Goal: Contribute content: Contribute content

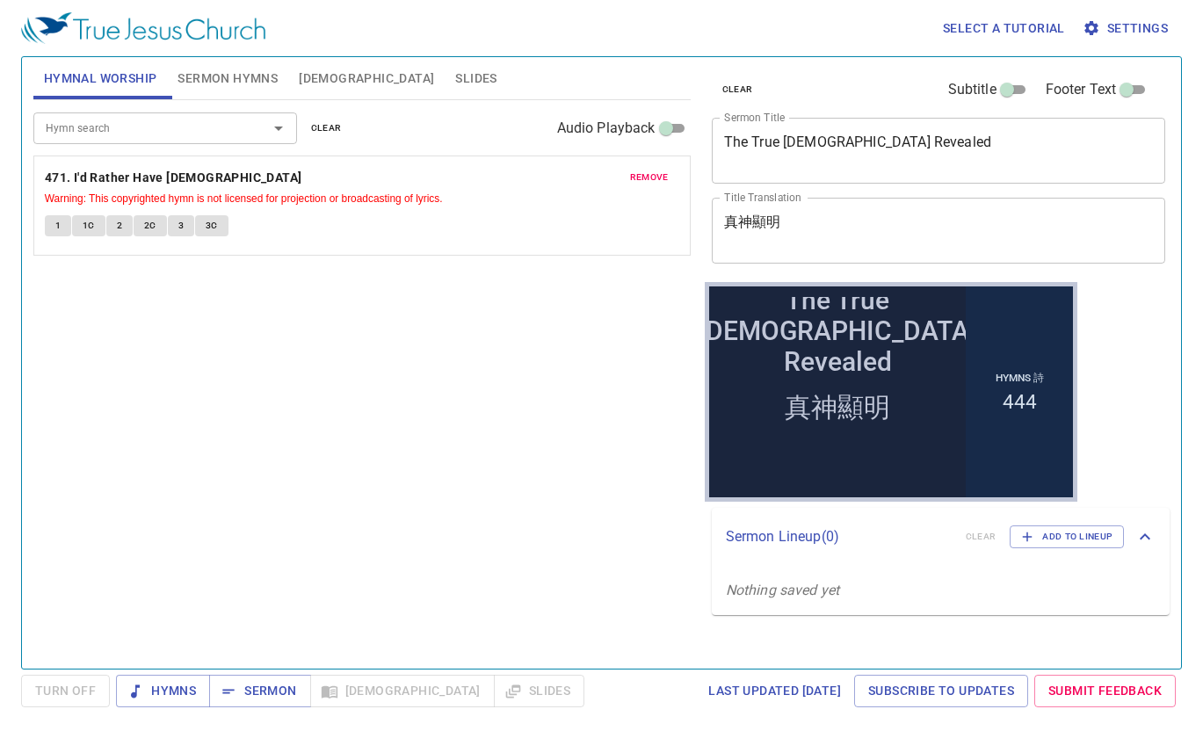
click at [318, 123] on span "clear" at bounding box center [326, 128] width 31 height 16
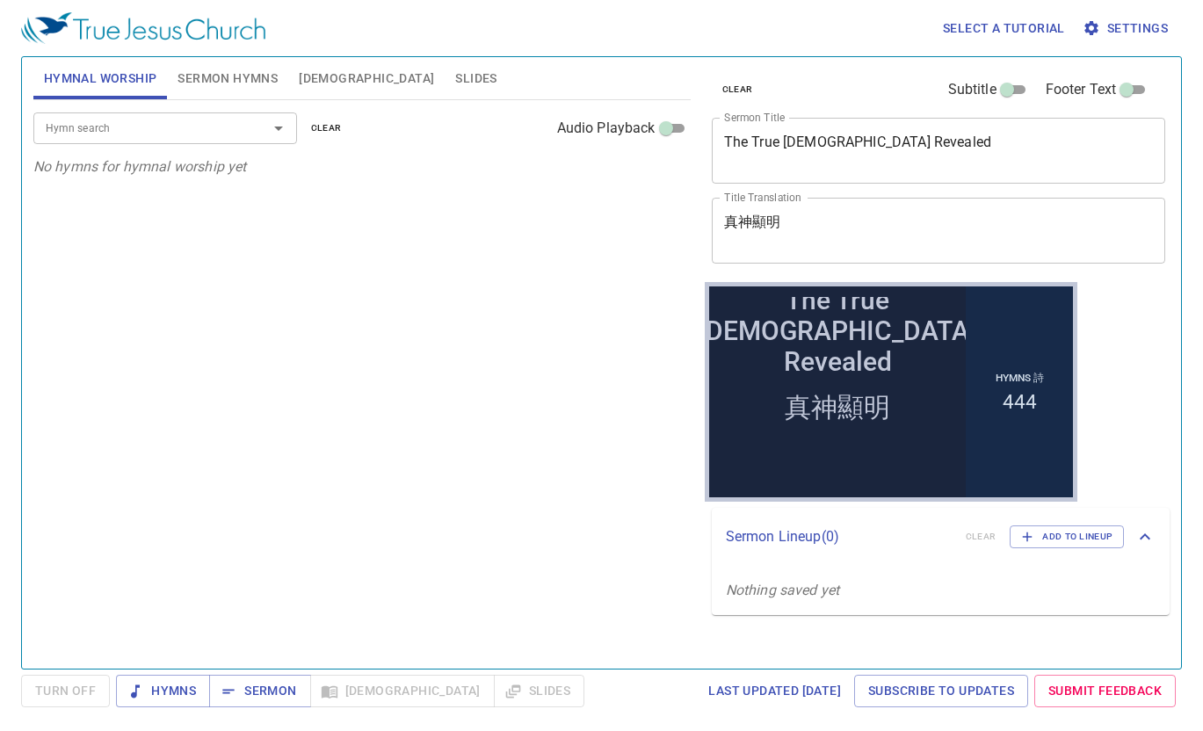
click at [237, 115] on div "Hymn search" at bounding box center [165, 127] width 264 height 31
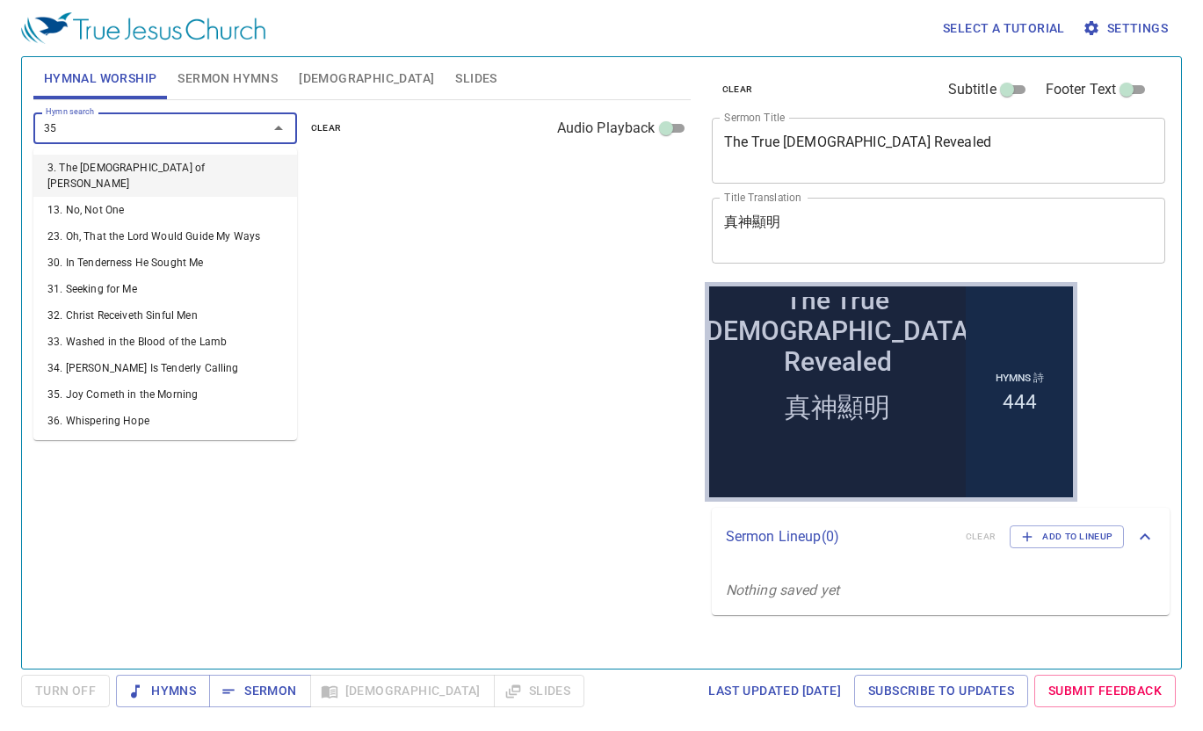
type input "358"
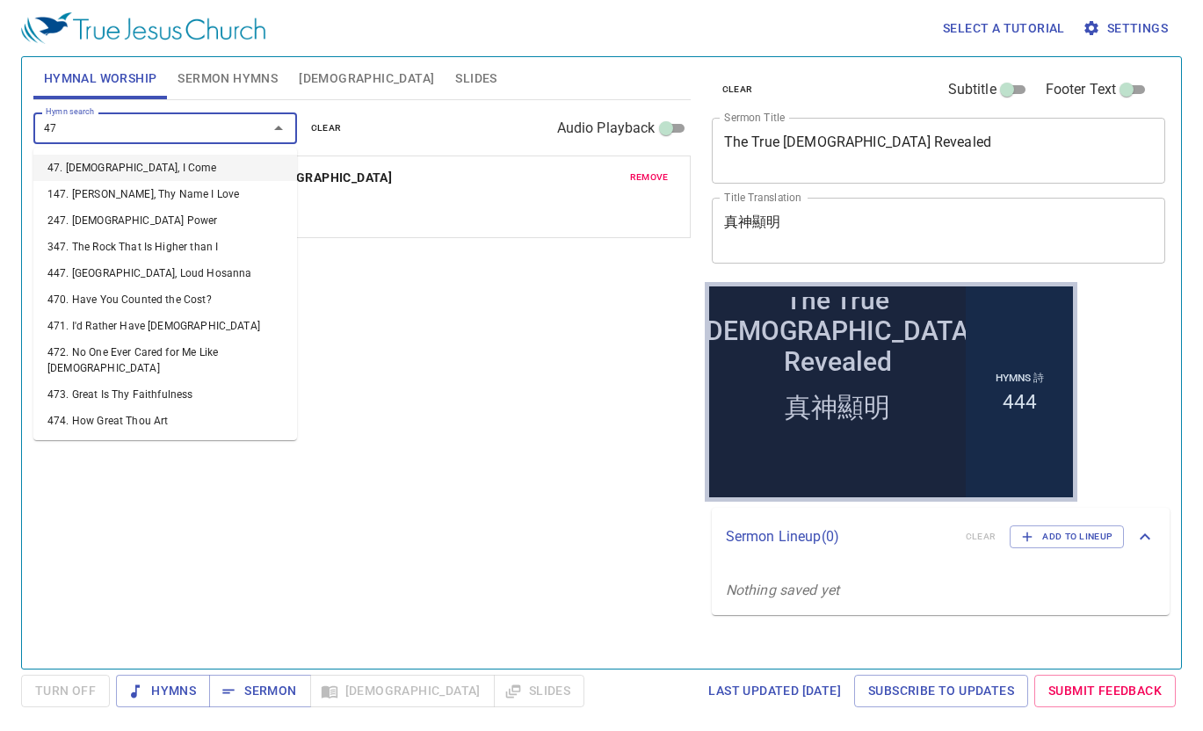
type input "473"
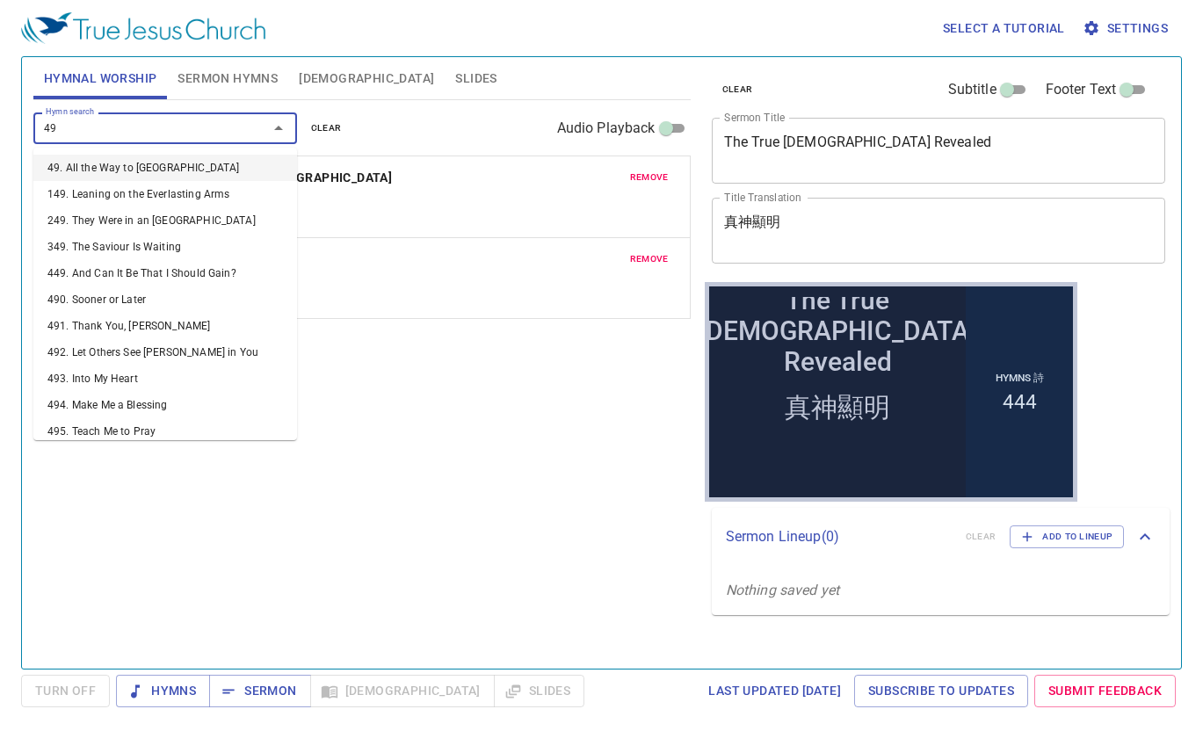
type input "491"
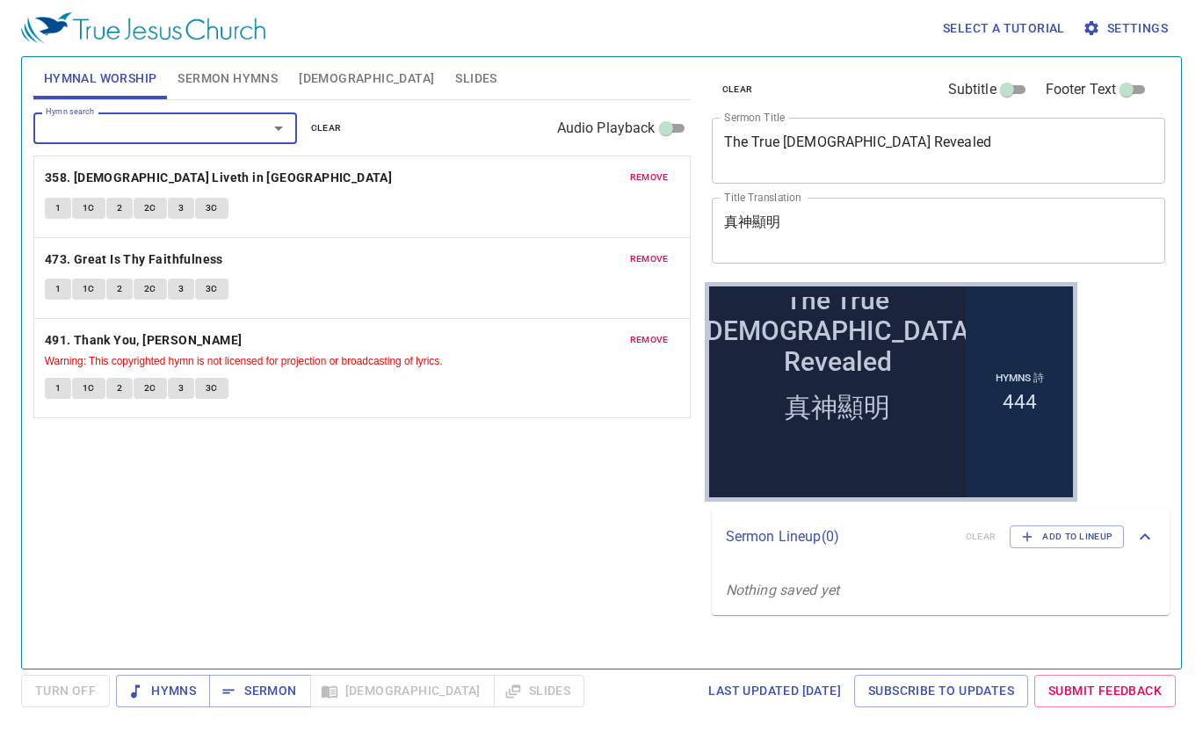
click at [753, 148] on textarea "The True God Revealed" at bounding box center [939, 150] width 430 height 33
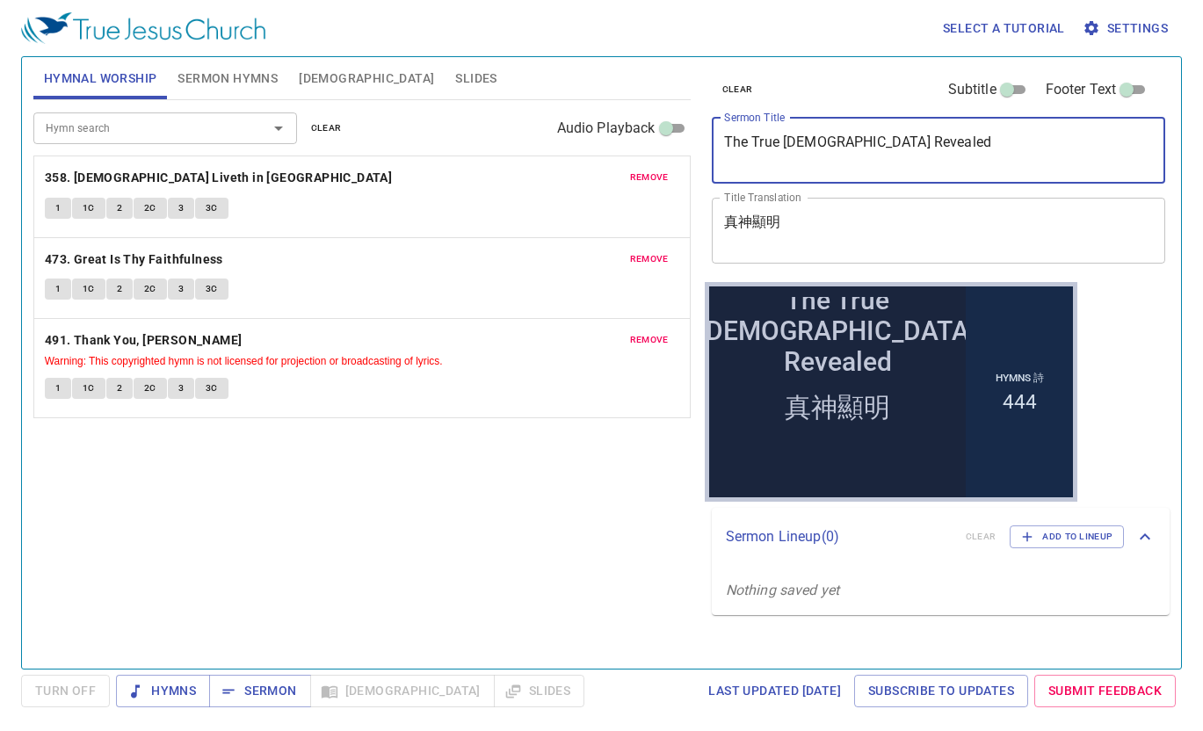
click at [753, 148] on textarea "The True God Revealed" at bounding box center [939, 150] width 430 height 33
paste textarea "Exemplary Figures in The Book of Judges - Jael"
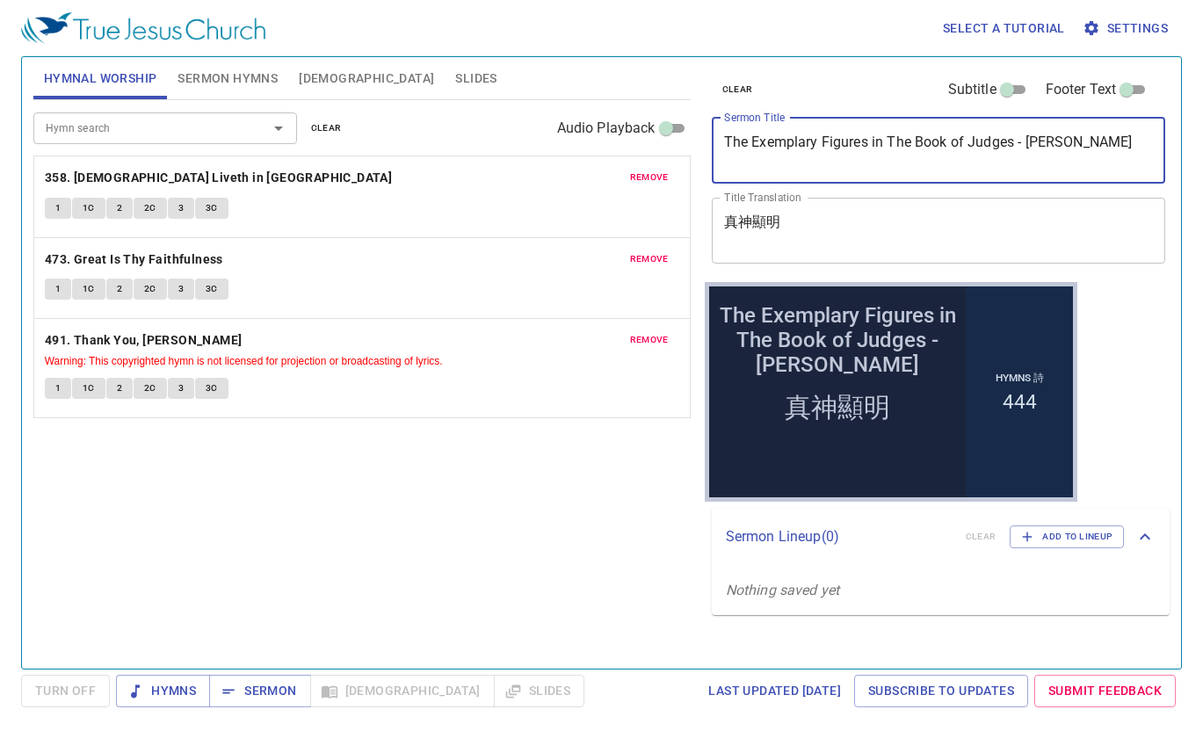
type textarea "The Exemplary Figures in The Book of Judges - [PERSON_NAME]"
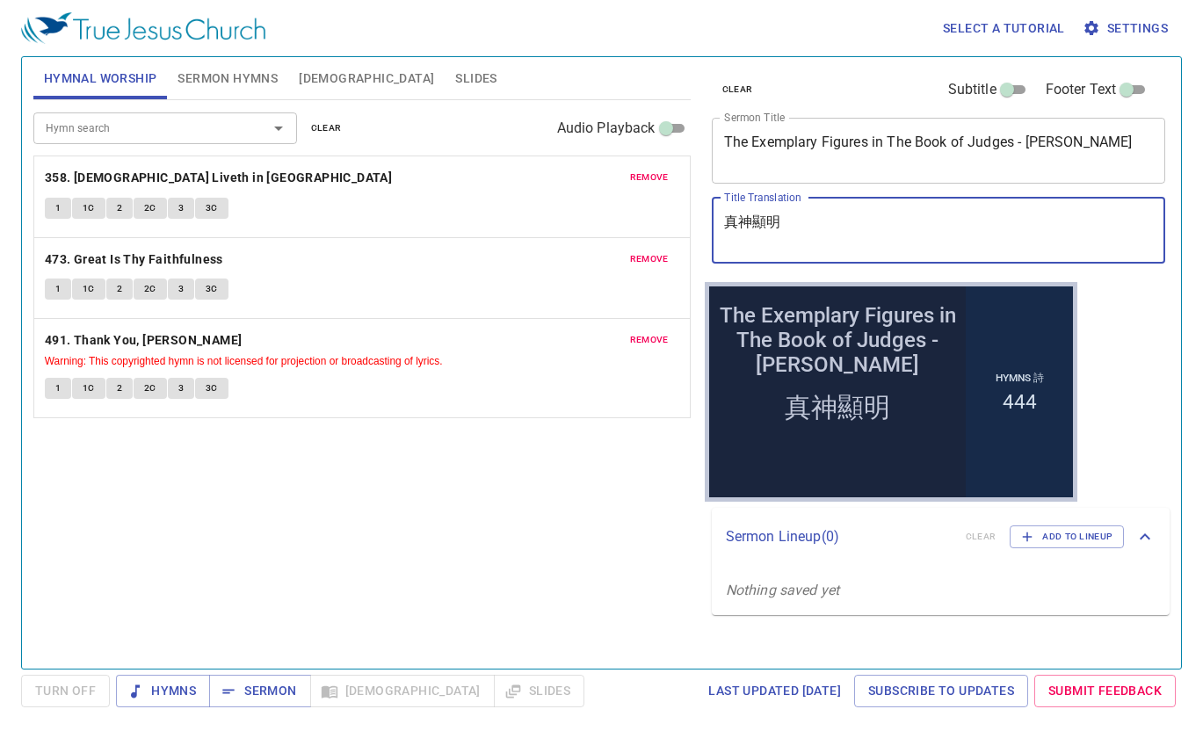
click at [816, 221] on textarea "真神顯明" at bounding box center [939, 230] width 430 height 33
click at [815, 221] on textarea "真神顯明" at bounding box center [939, 230] width 430 height 33
paste textarea "士師記裡的典範 - 雅億"
type textarea "士師記裡的典範 - 雅億"
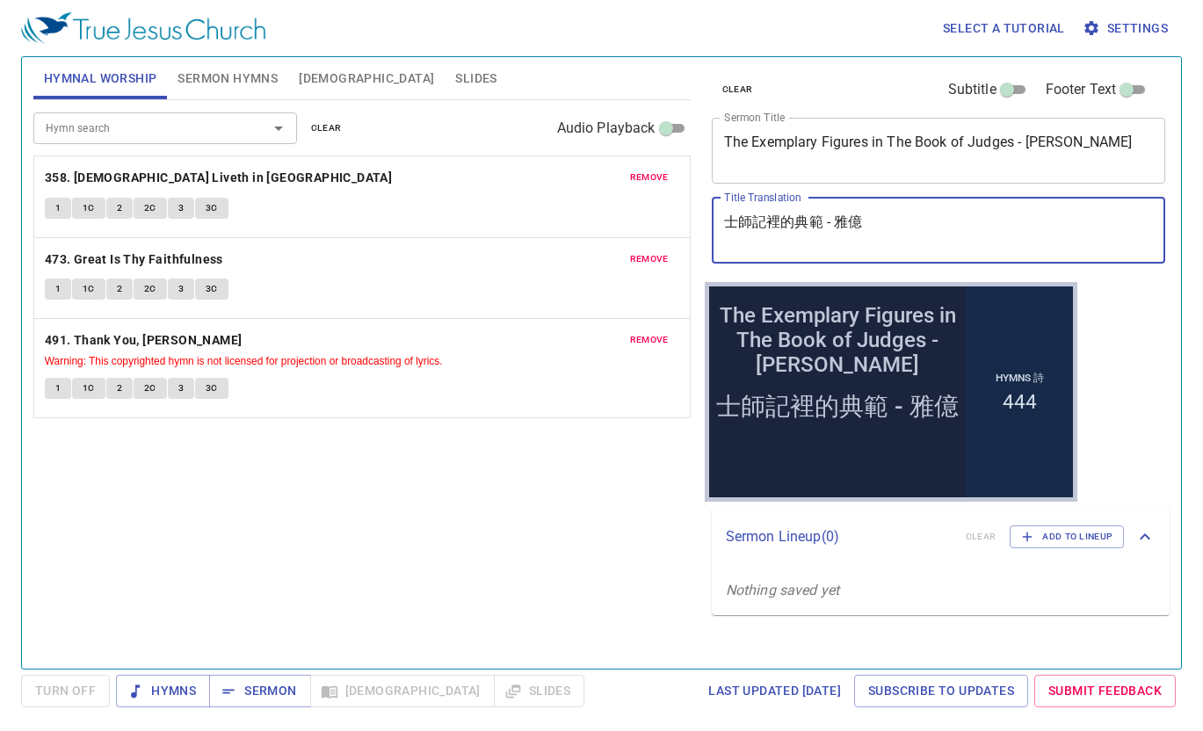
click at [802, 134] on textarea "The Exemplary Figures in The Book of Judges - [PERSON_NAME]" at bounding box center [939, 150] width 430 height 33
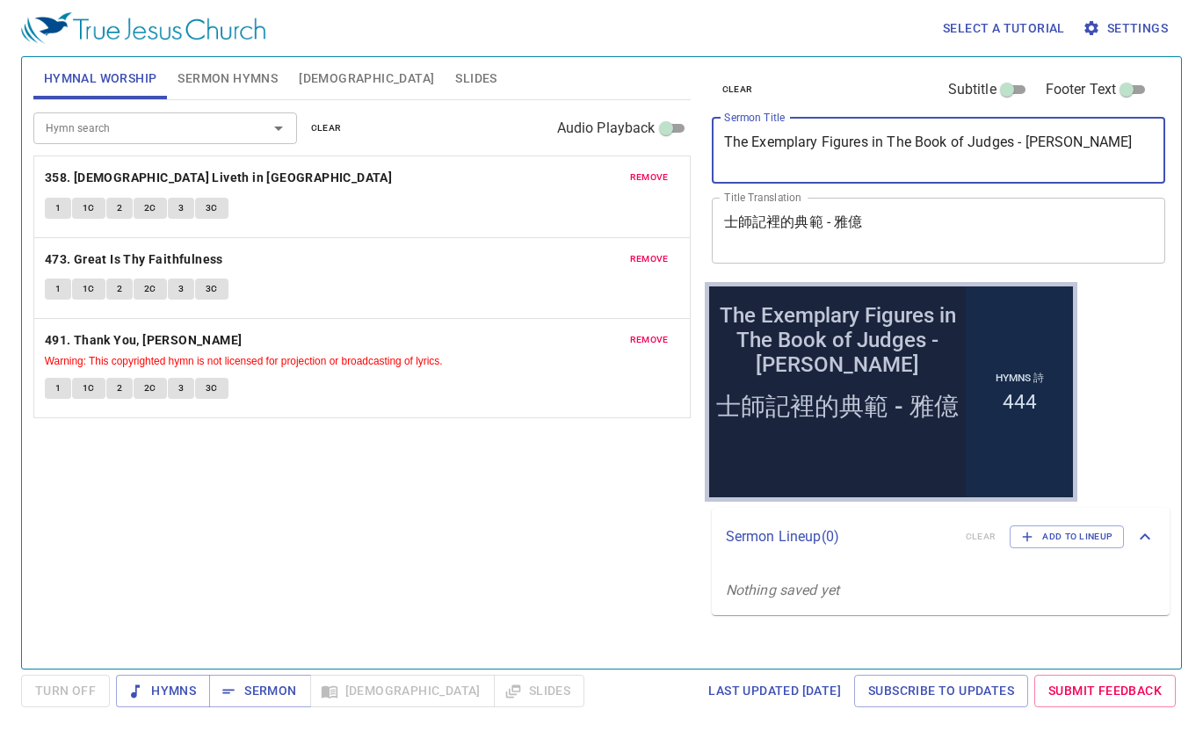
click at [802, 134] on textarea "The Exemplary Figures in The Book of Judges - [PERSON_NAME]" at bounding box center [939, 150] width 430 height 33
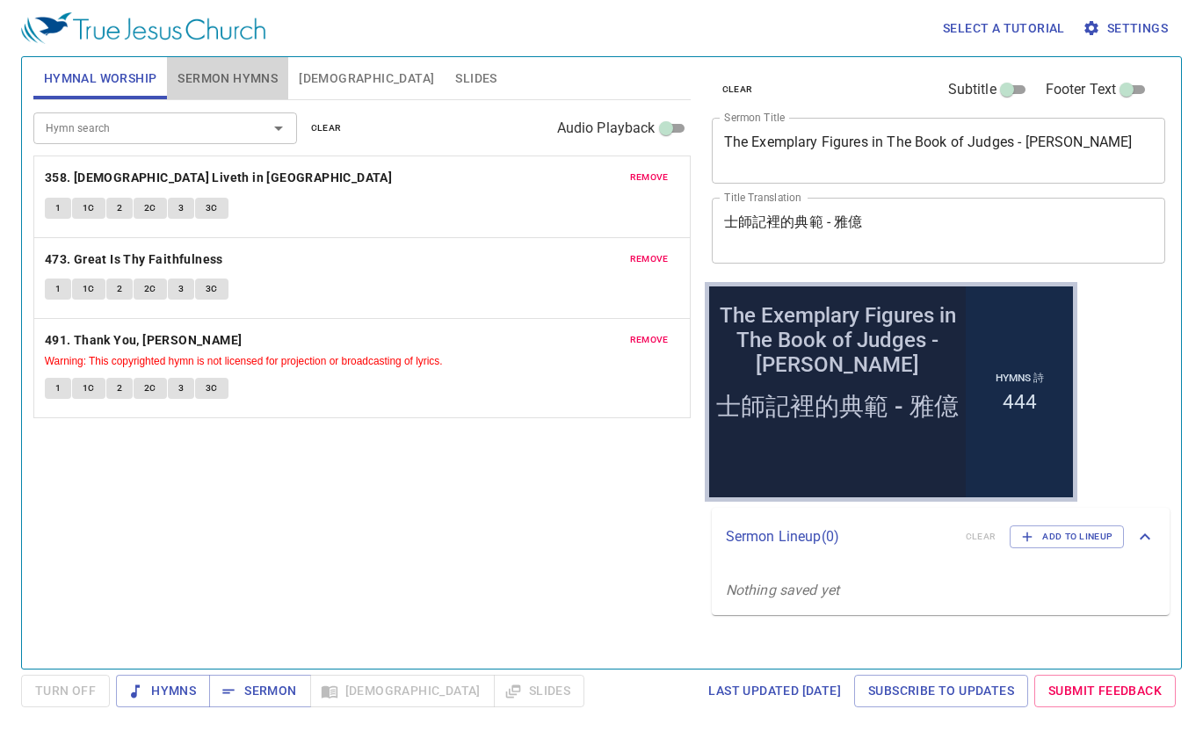
click at [215, 77] on span "Sermon Hymns" at bounding box center [228, 79] width 100 height 22
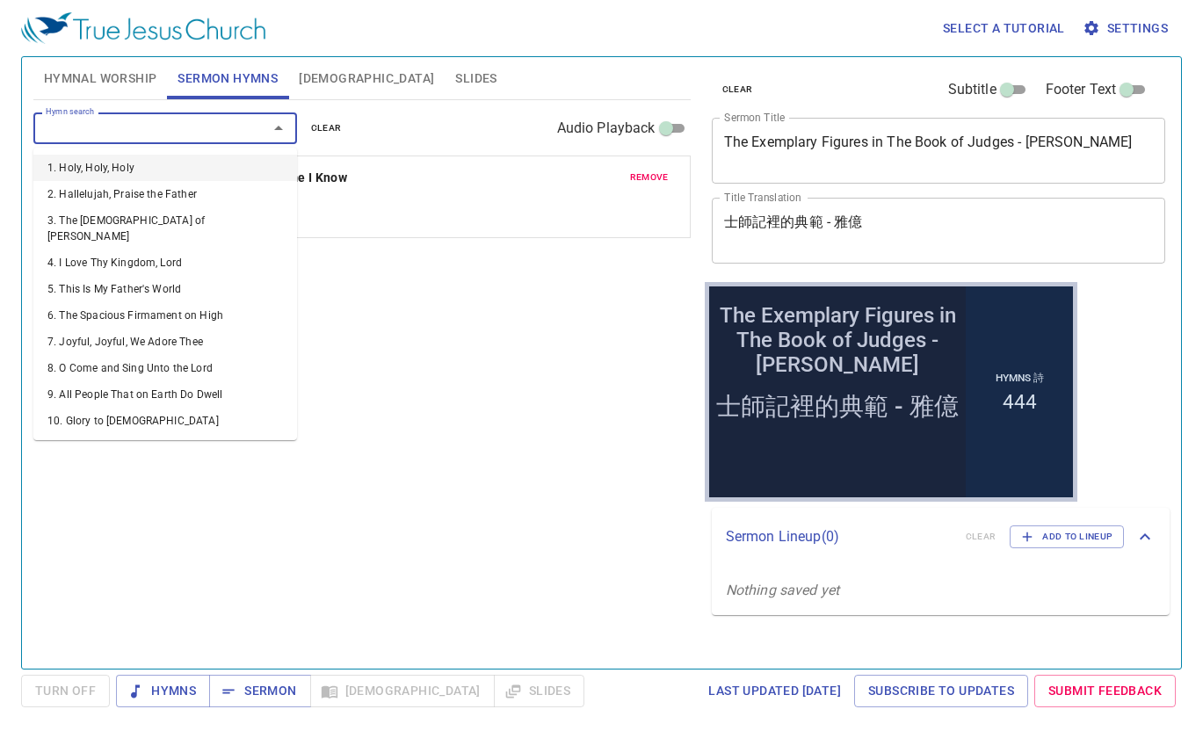
click at [206, 134] on input "Hymn search" at bounding box center [139, 128] width 201 height 20
click at [642, 168] on button "remove" at bounding box center [650, 177] width 60 height 21
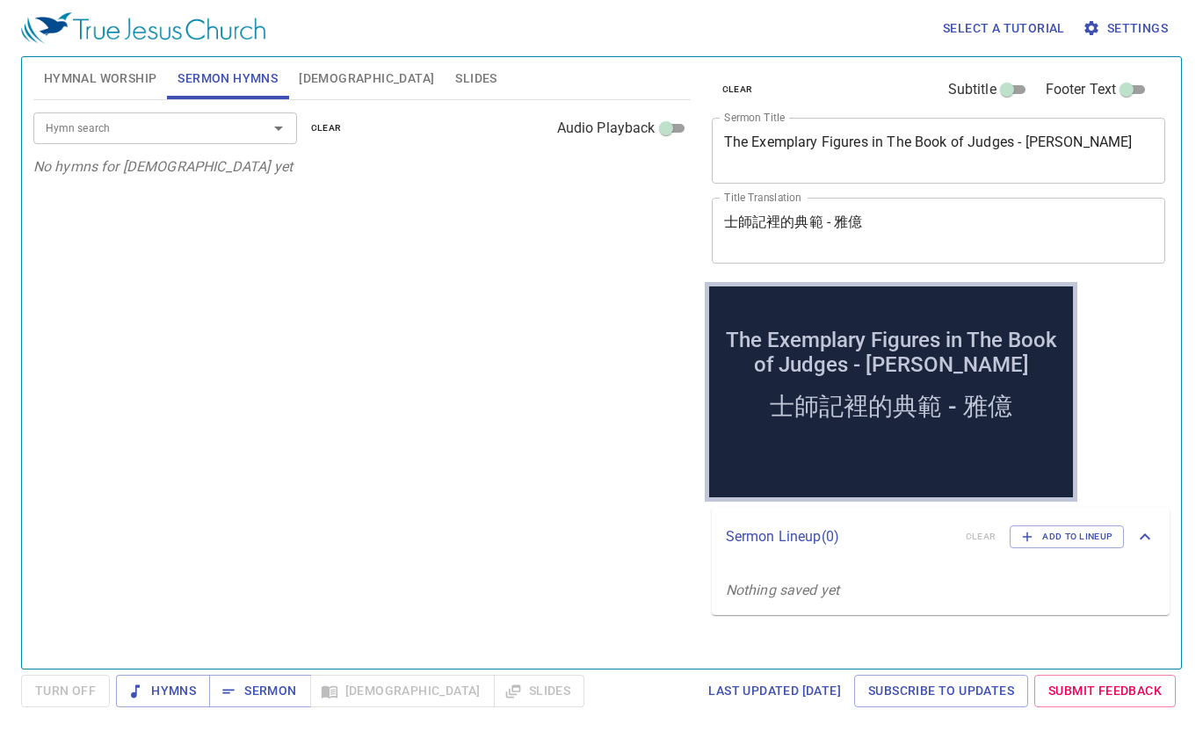
click at [250, 135] on div at bounding box center [266, 128] width 46 height 25
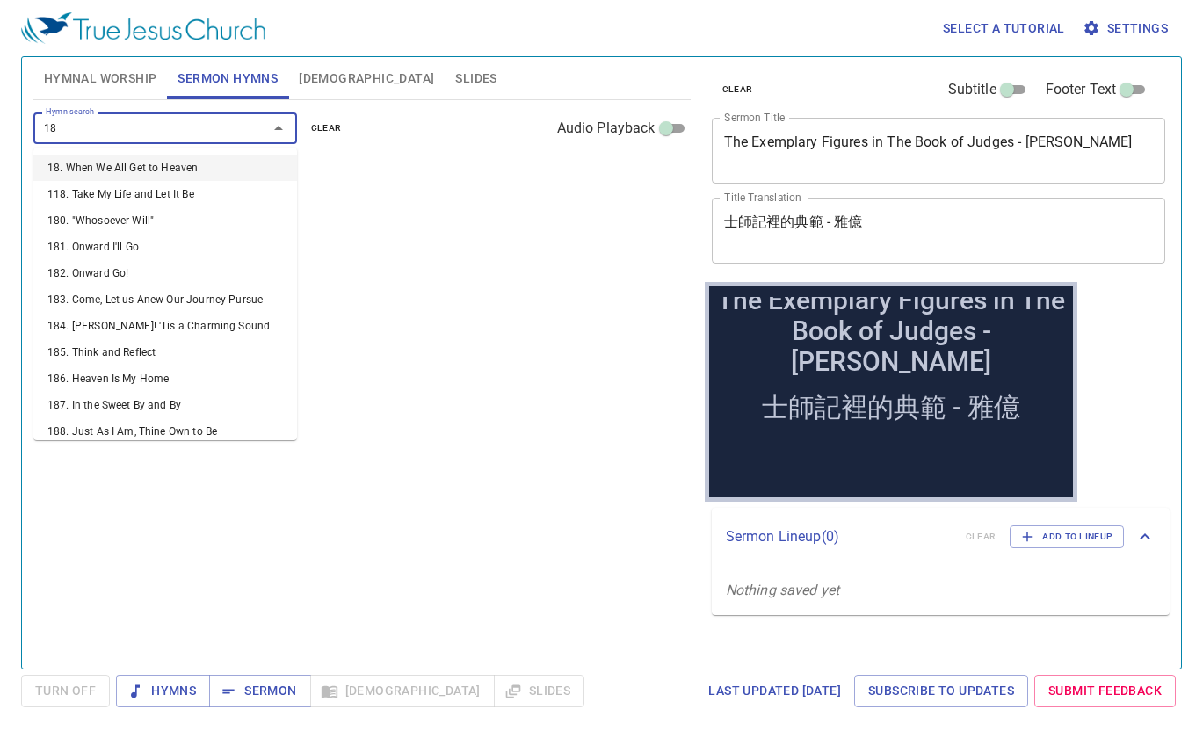
type input "182"
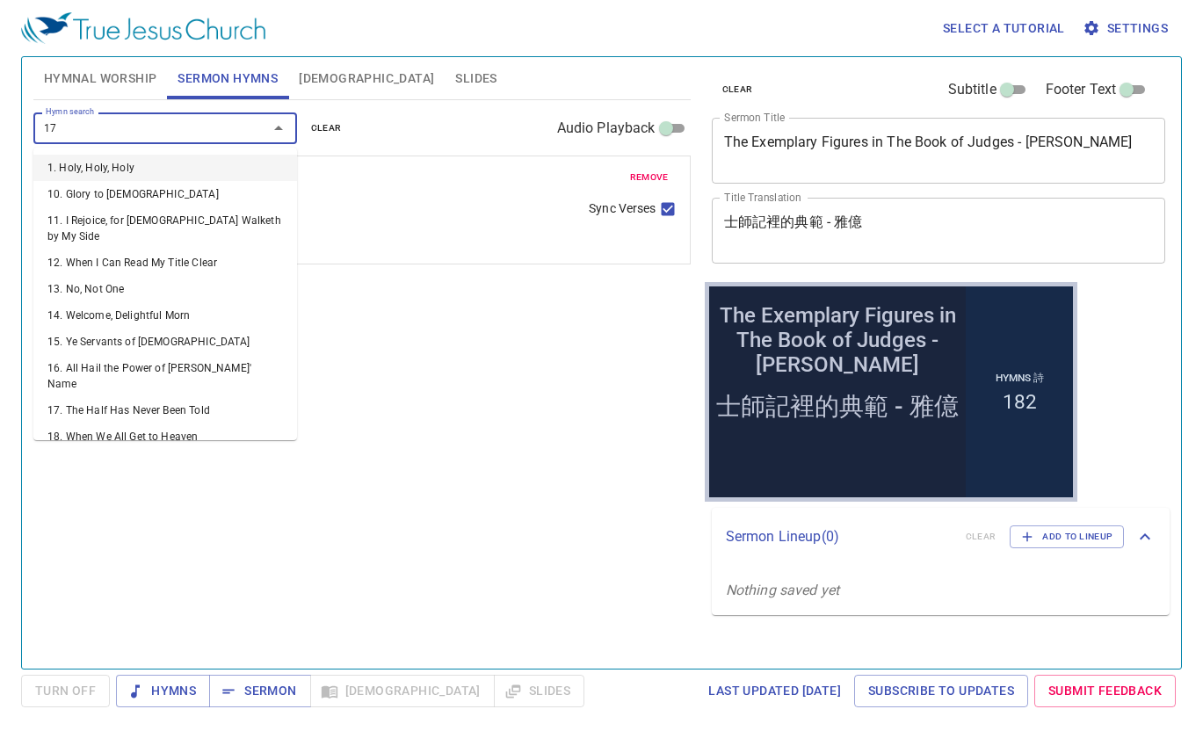
type input "173"
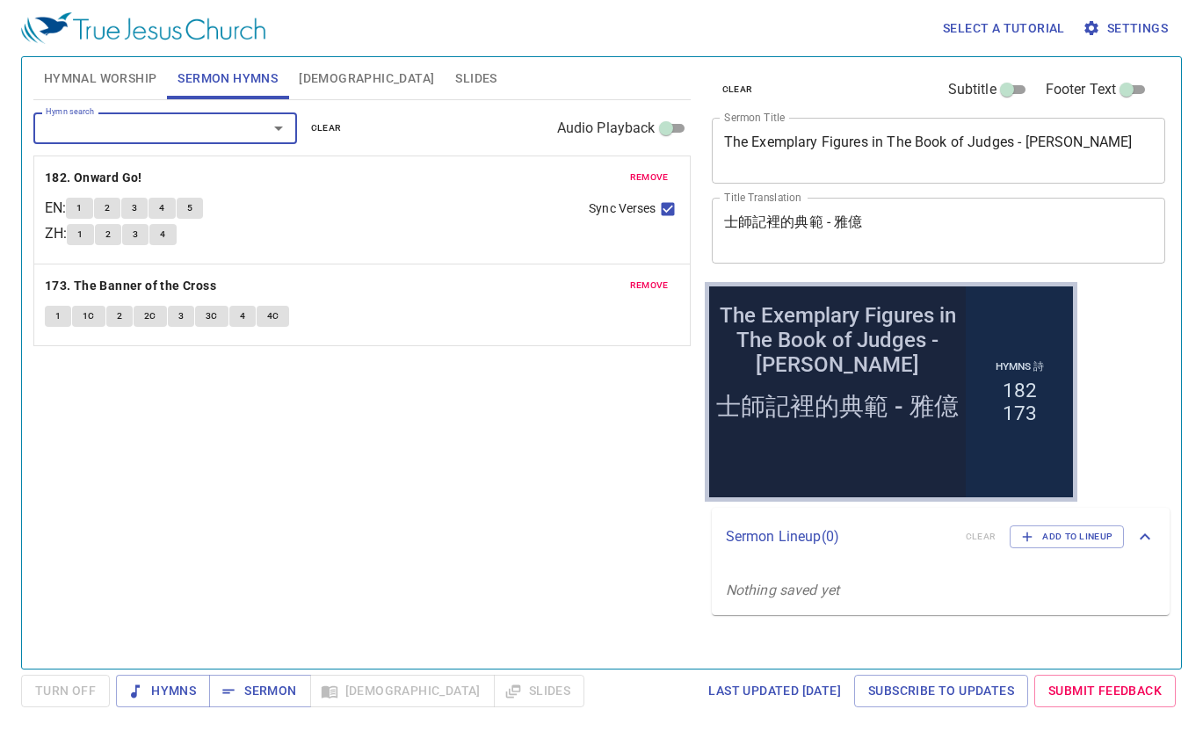
click at [143, 81] on span "Hymnal Worship" at bounding box center [100, 79] width 113 height 22
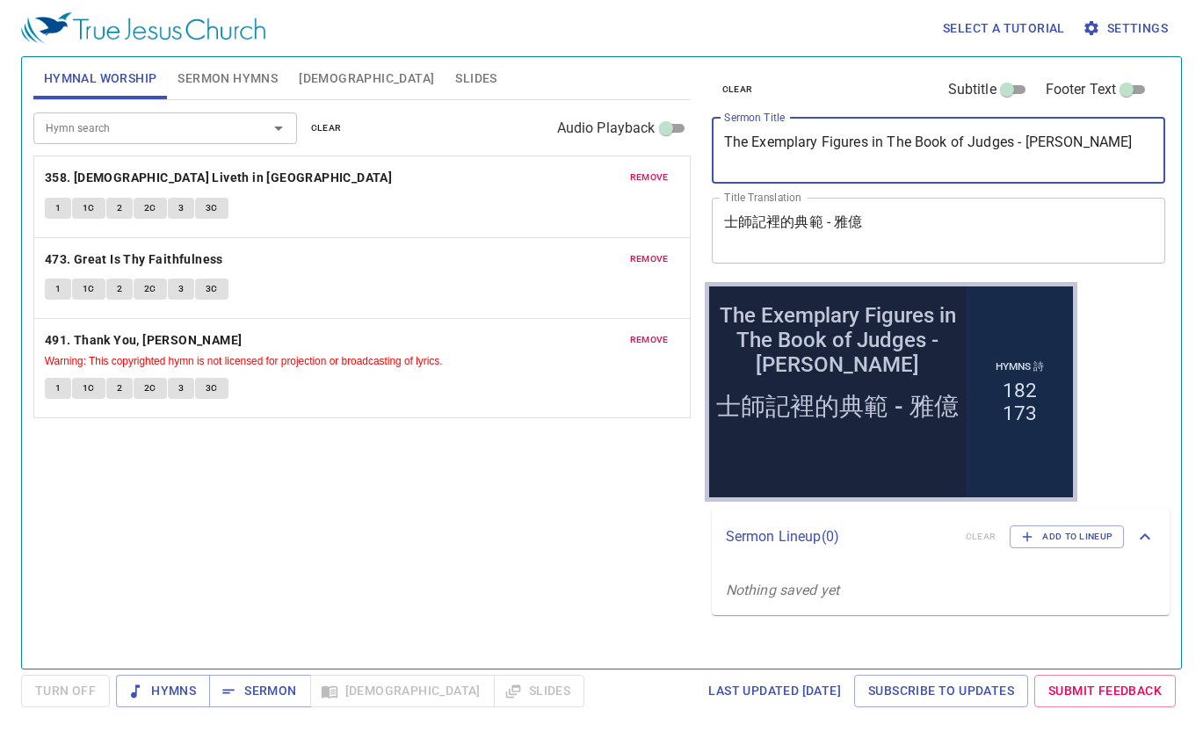
drag, startPoint x: 1063, startPoint y: 142, endPoint x: 316, endPoint y: 164, distance: 747.4
click at [316, 164] on div "Hymnal Worship Sermon Hymns Bible Slides Hymn search Hymn search clear Audio Pl…" at bounding box center [601, 356] width 1150 height 612
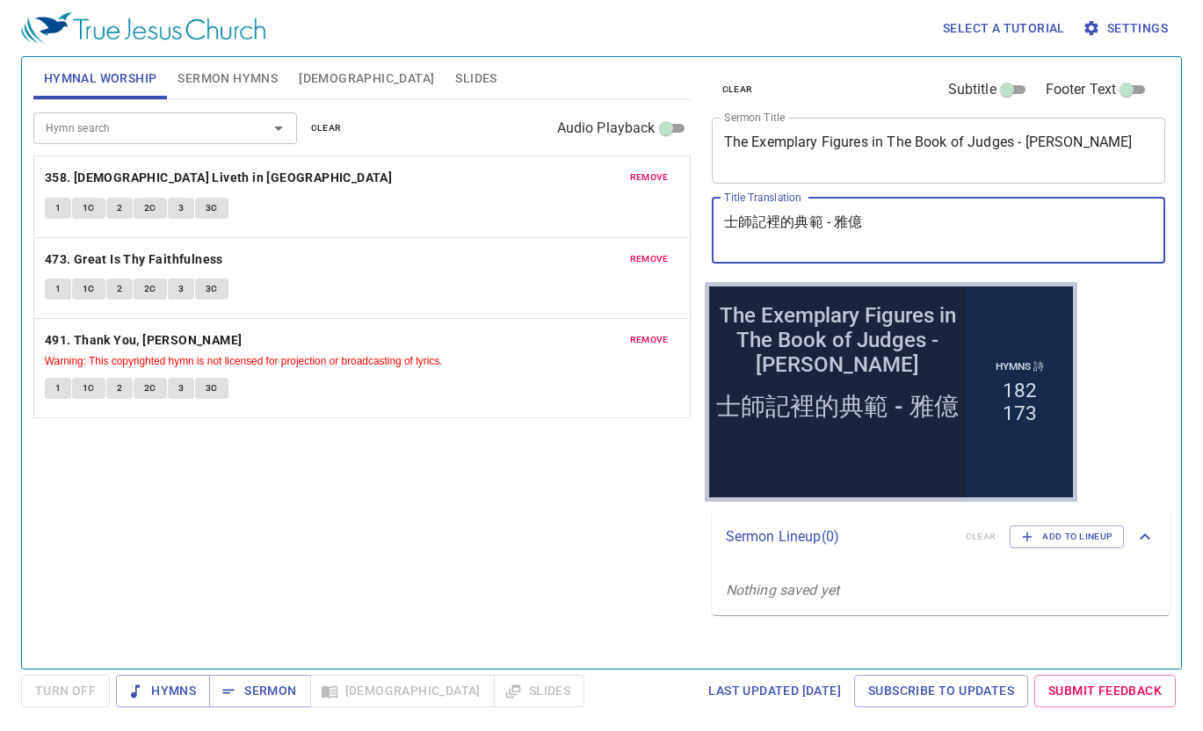
drag, startPoint x: 867, startPoint y: 224, endPoint x: 688, endPoint y: 222, distance: 178.4
click at [688, 222] on div "Hymnal Worship Sermon Hymns Bible Slides Hymn search Hymn search clear Audio Pl…" at bounding box center [601, 356] width 1150 height 612
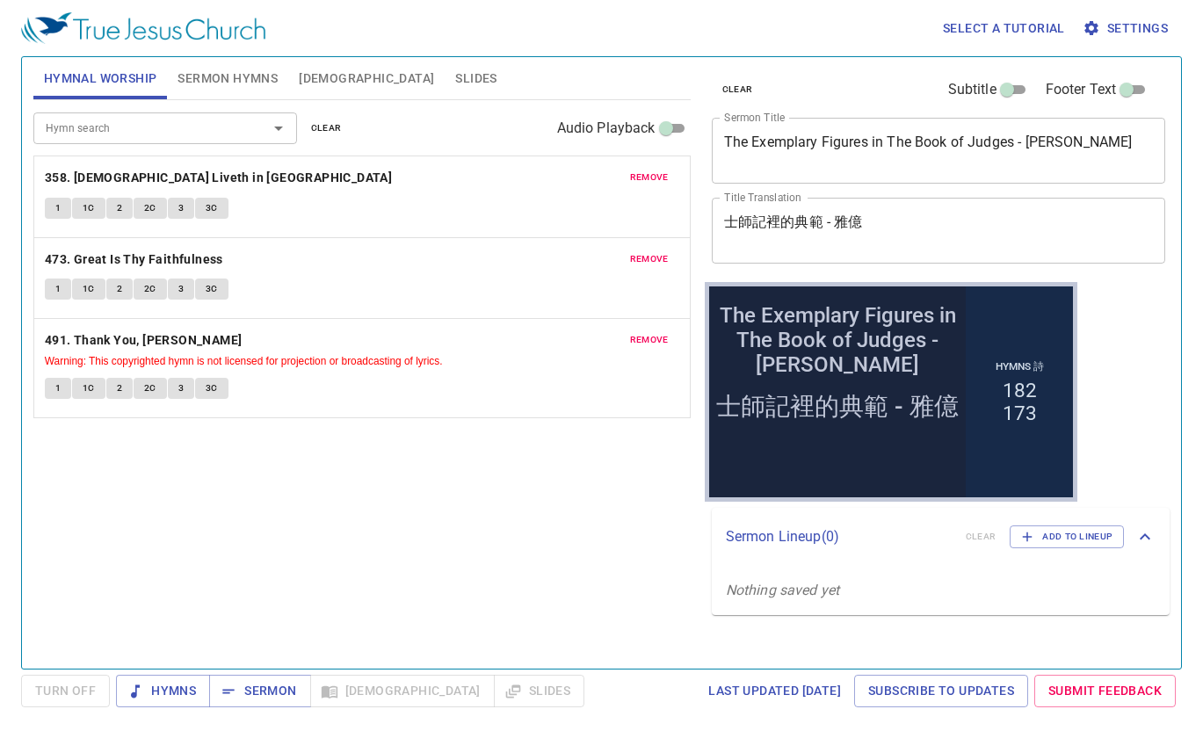
click at [989, 165] on textarea "The Exemplary Figures in The Book of Judges - [PERSON_NAME]" at bounding box center [939, 150] width 430 height 33
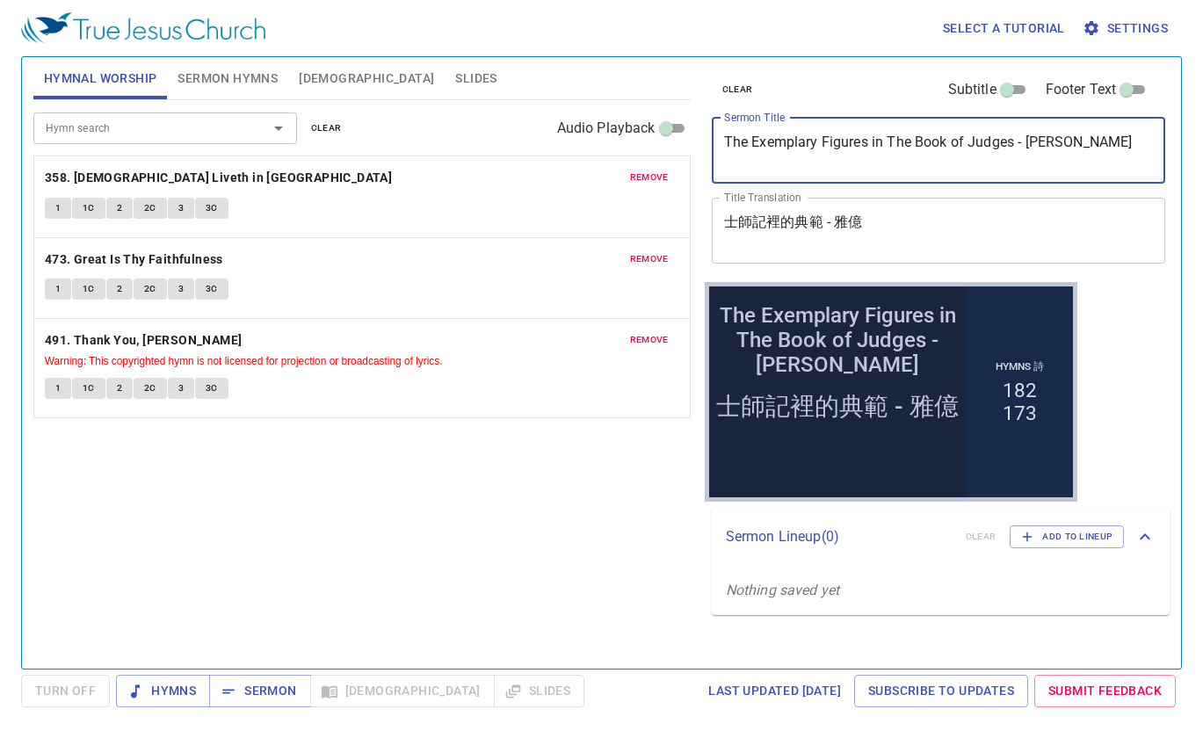
drag, startPoint x: 1065, startPoint y: 137, endPoint x: 707, endPoint y: 145, distance: 358.7
click at [707, 145] on div "clear Subtitle Footer Text Sermon Title The Exemplary Figures in The Book of Ju…" at bounding box center [938, 169] width 466 height 225
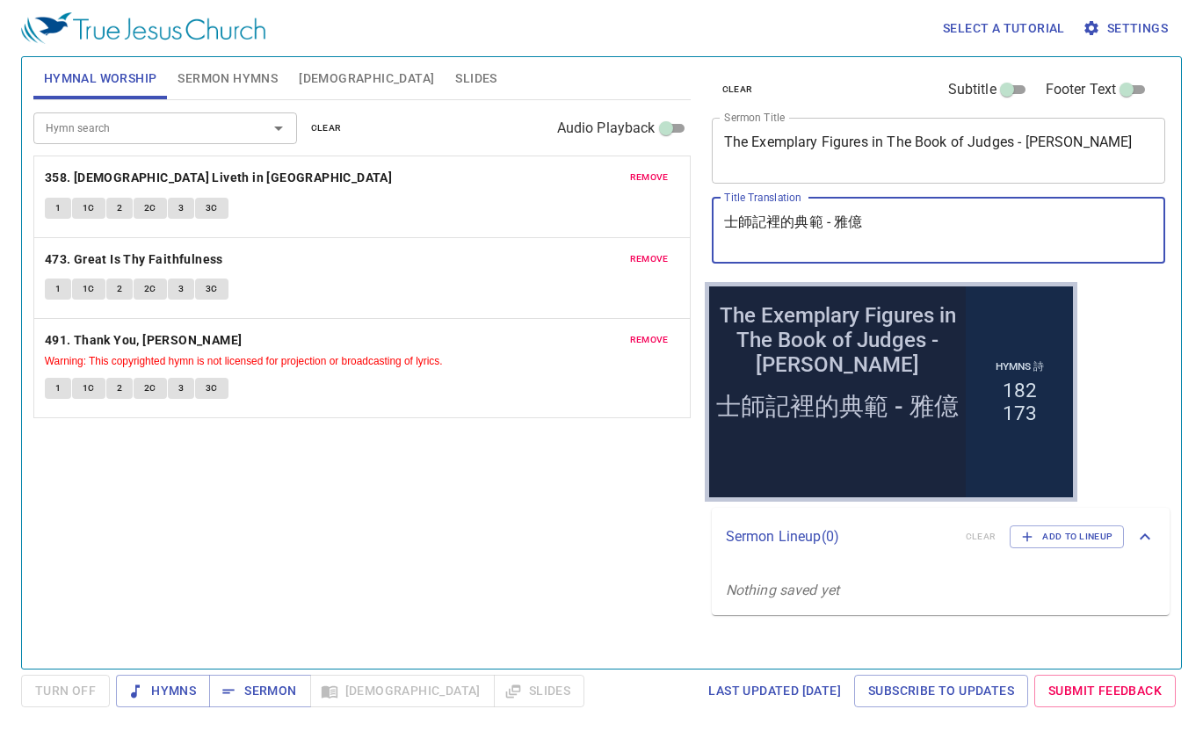
drag, startPoint x: 868, startPoint y: 223, endPoint x: 617, endPoint y: 200, distance: 252.4
click at [617, 200] on div "Hymnal Worship Sermon Hymns Bible Slides Hymn search Hymn search clear Audio Pl…" at bounding box center [601, 356] width 1150 height 612
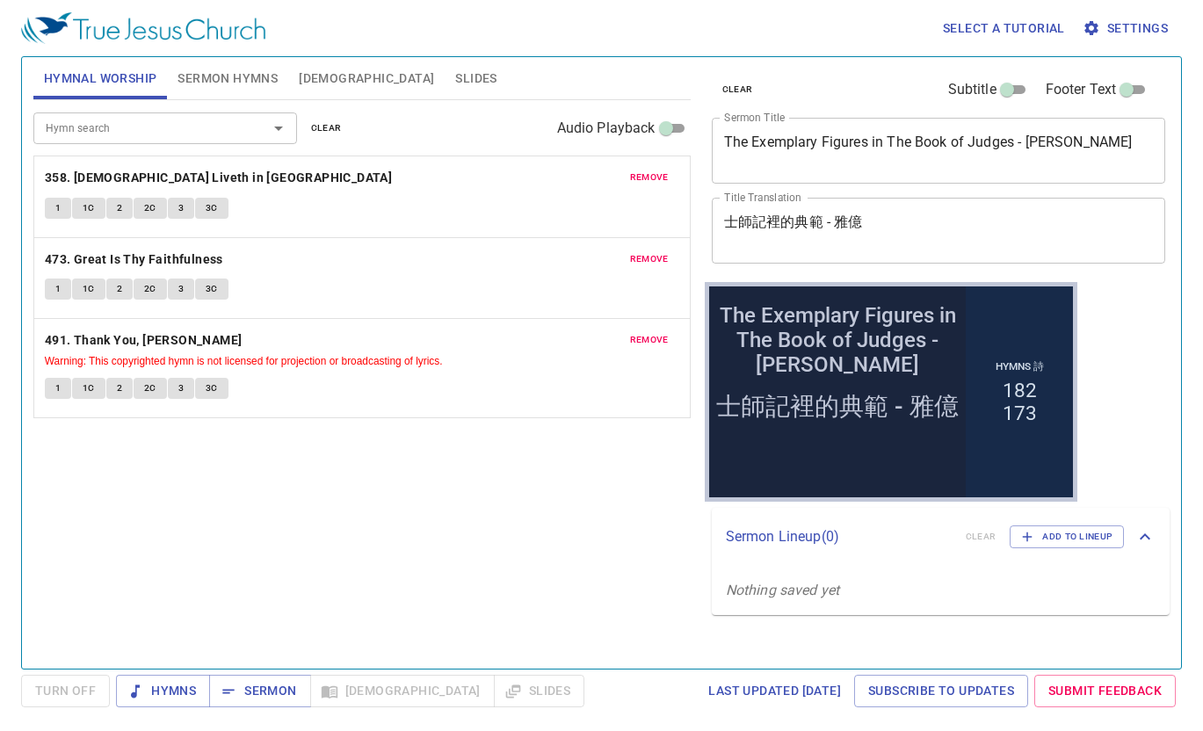
click at [461, 601] on div "Hymn search Hymn search clear Audio Playback remove 358. Christ Liveth in Me 1 …" at bounding box center [361, 377] width 657 height 554
click at [240, 84] on span "Sermon Hymns" at bounding box center [228, 79] width 100 height 22
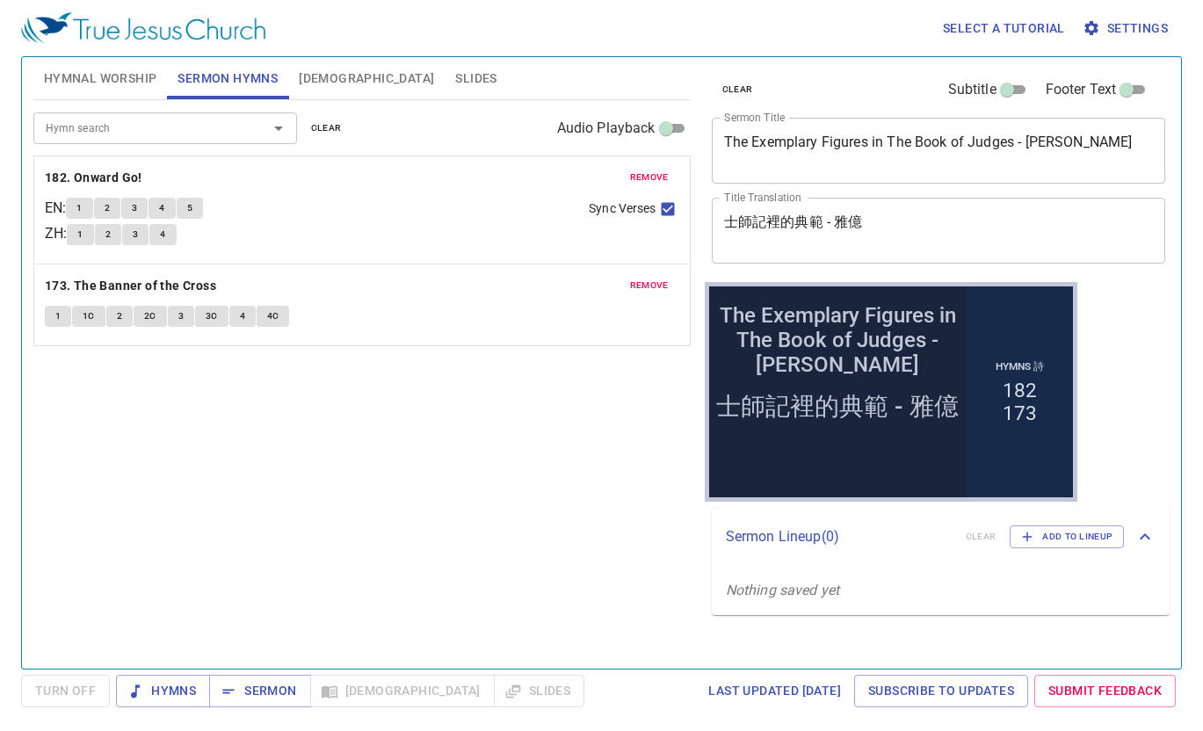
click at [98, 77] on span "Hymnal Worship" at bounding box center [100, 79] width 113 height 22
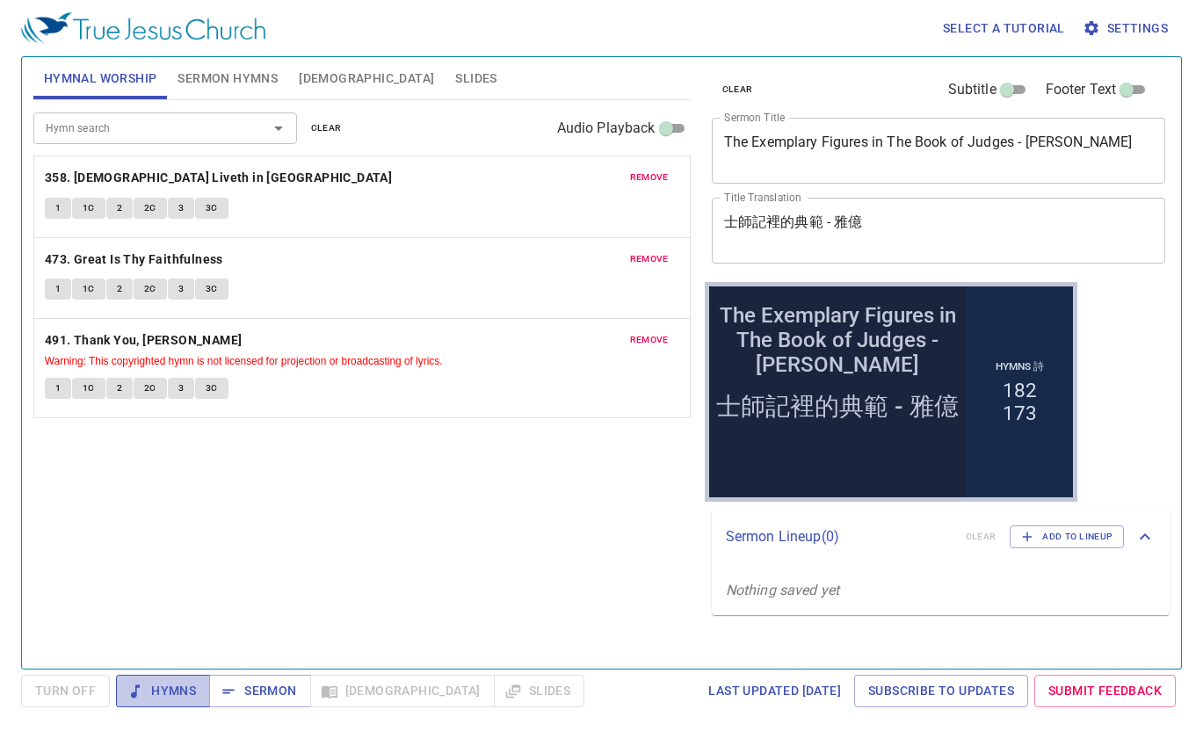
click at [165, 688] on span "Hymns" at bounding box center [163, 691] width 66 height 22
click at [117, 174] on b "358. [DEMOGRAPHIC_DATA] Liveth in [GEOGRAPHIC_DATA]" at bounding box center [218, 178] width 347 height 22
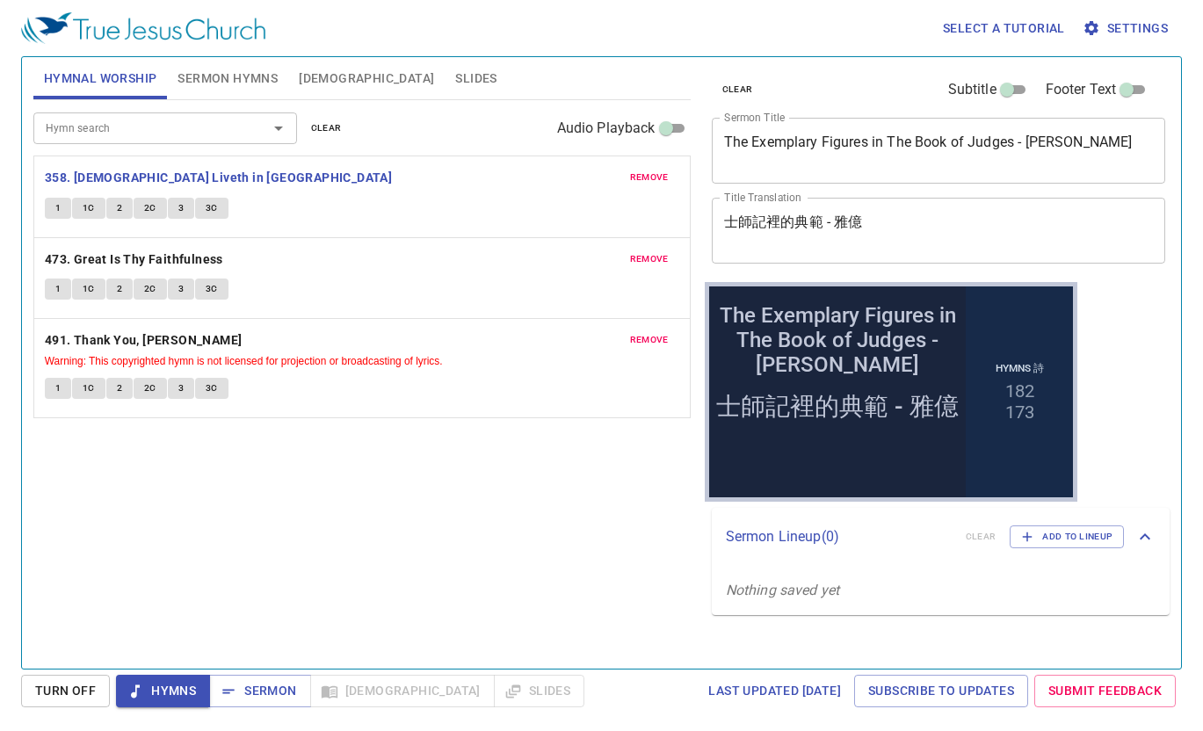
click at [58, 693] on span "Turn Off" at bounding box center [65, 691] width 61 height 22
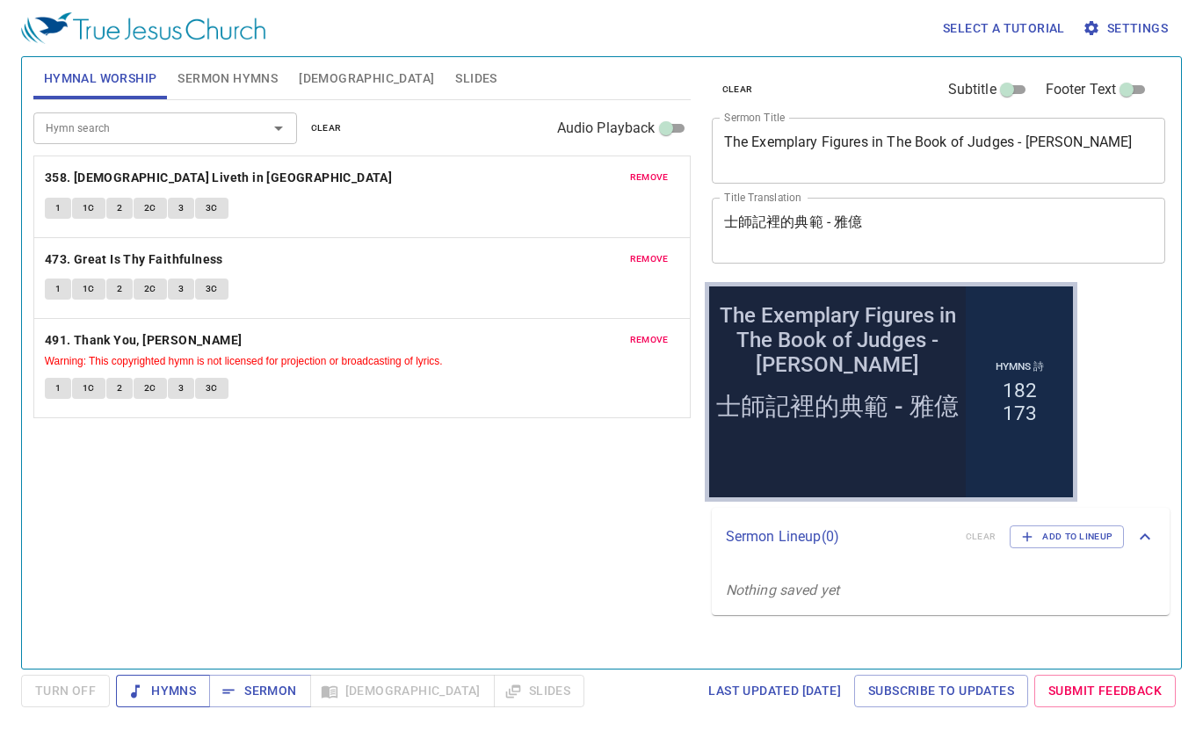
click at [183, 689] on span "Hymns" at bounding box center [163, 691] width 66 height 22
click at [115, 174] on b "358. [DEMOGRAPHIC_DATA] Liveth in [GEOGRAPHIC_DATA]" at bounding box center [218, 178] width 347 height 22
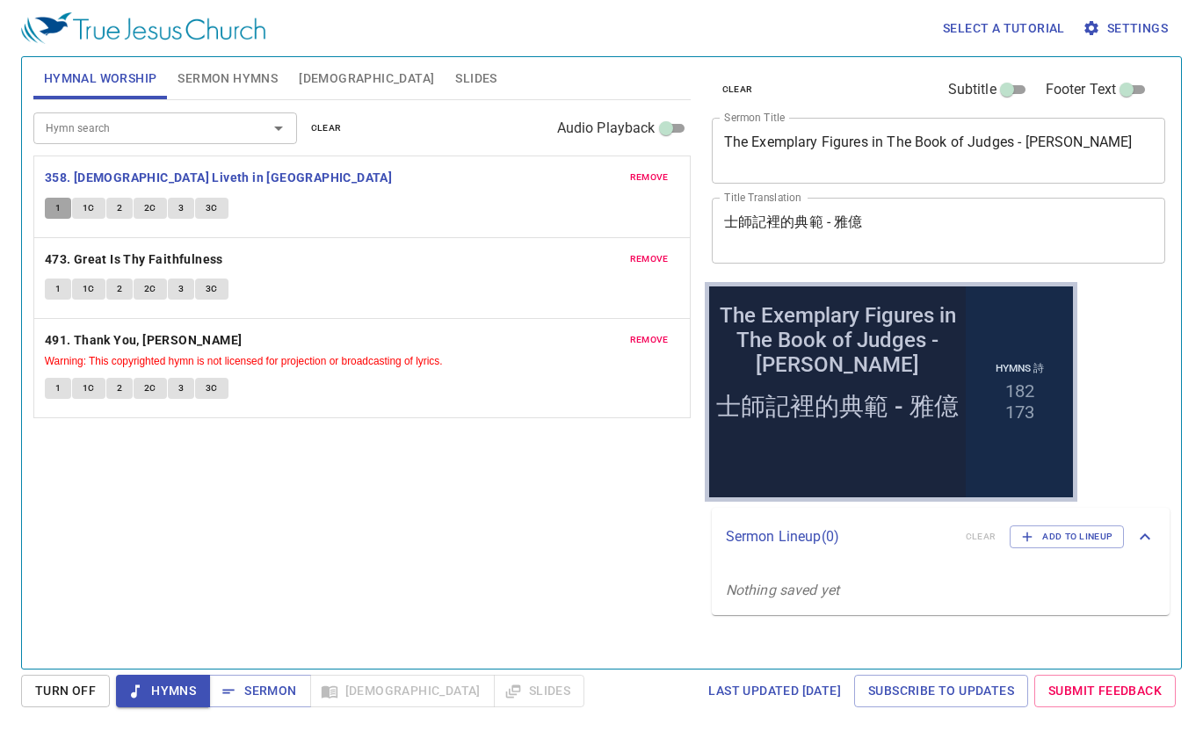
click at [59, 202] on span "1" at bounding box center [57, 208] width 5 height 16
click at [120, 253] on b "473. Great Is Thy Faithfulness" at bounding box center [134, 260] width 178 height 22
click at [62, 279] on button "1" at bounding box center [58, 289] width 26 height 21
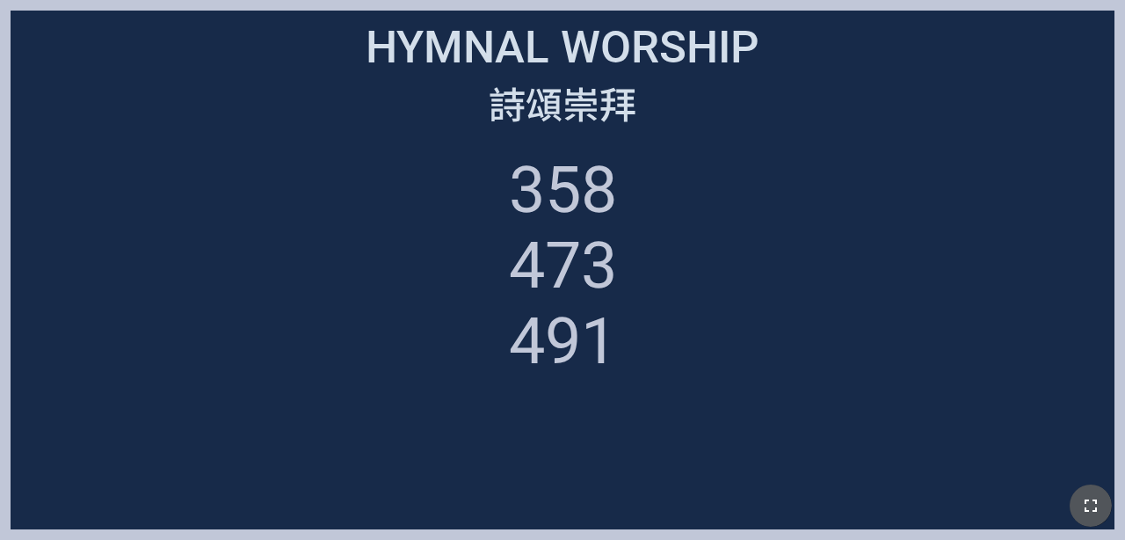
click at [702, 501] on icon "button" at bounding box center [1090, 505] width 21 height 21
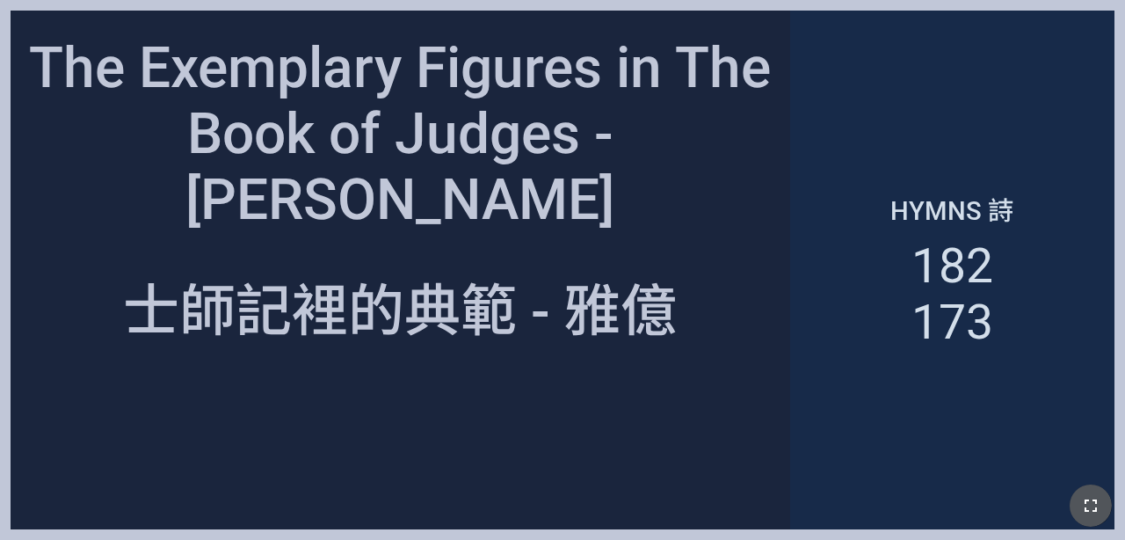
click at [702, 499] on icon "button" at bounding box center [1090, 505] width 21 height 21
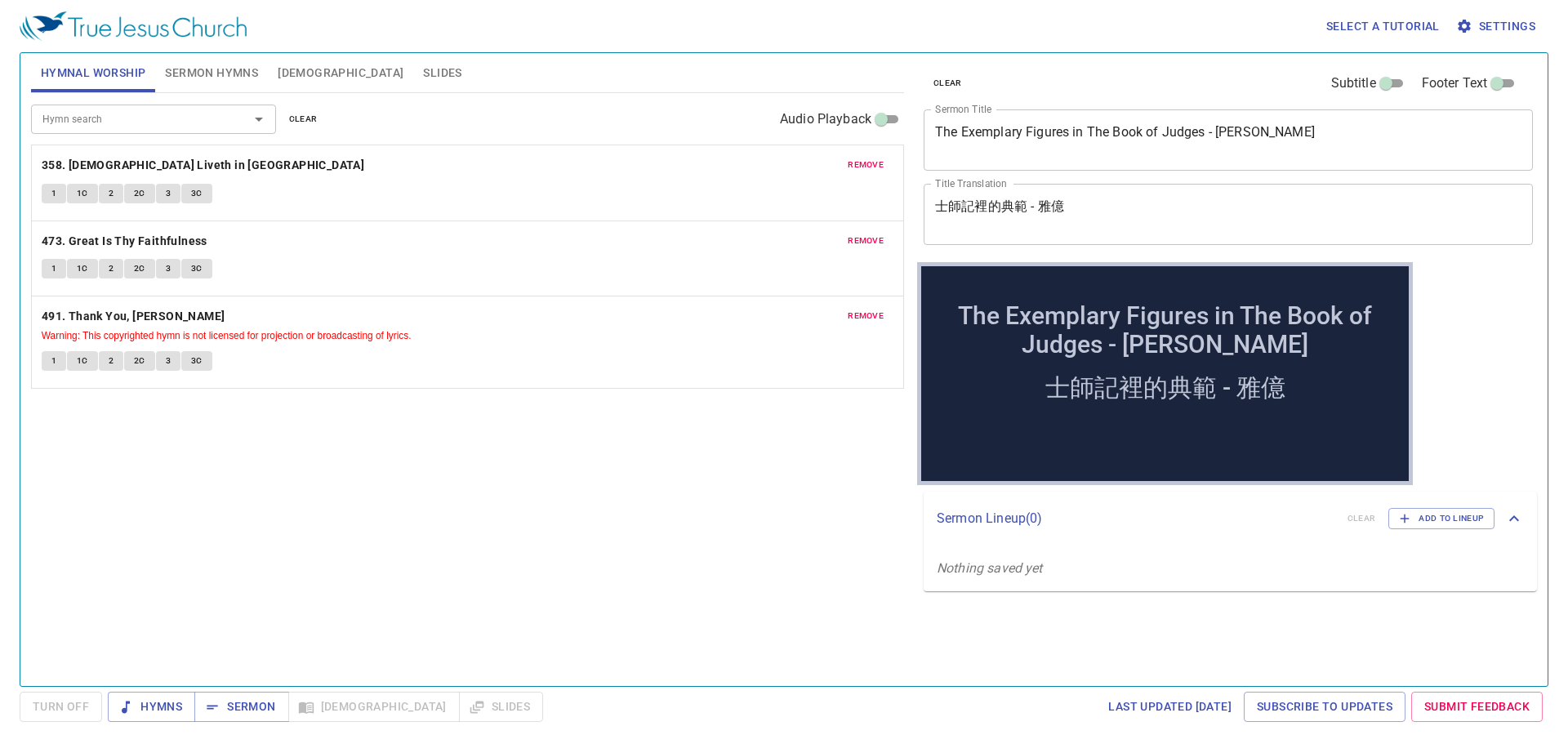
click at [1021, 163] on div "The Exemplary Figures in The Book of Judges - Jael x Sermon Title" at bounding box center [1229, 140] width 610 height 61
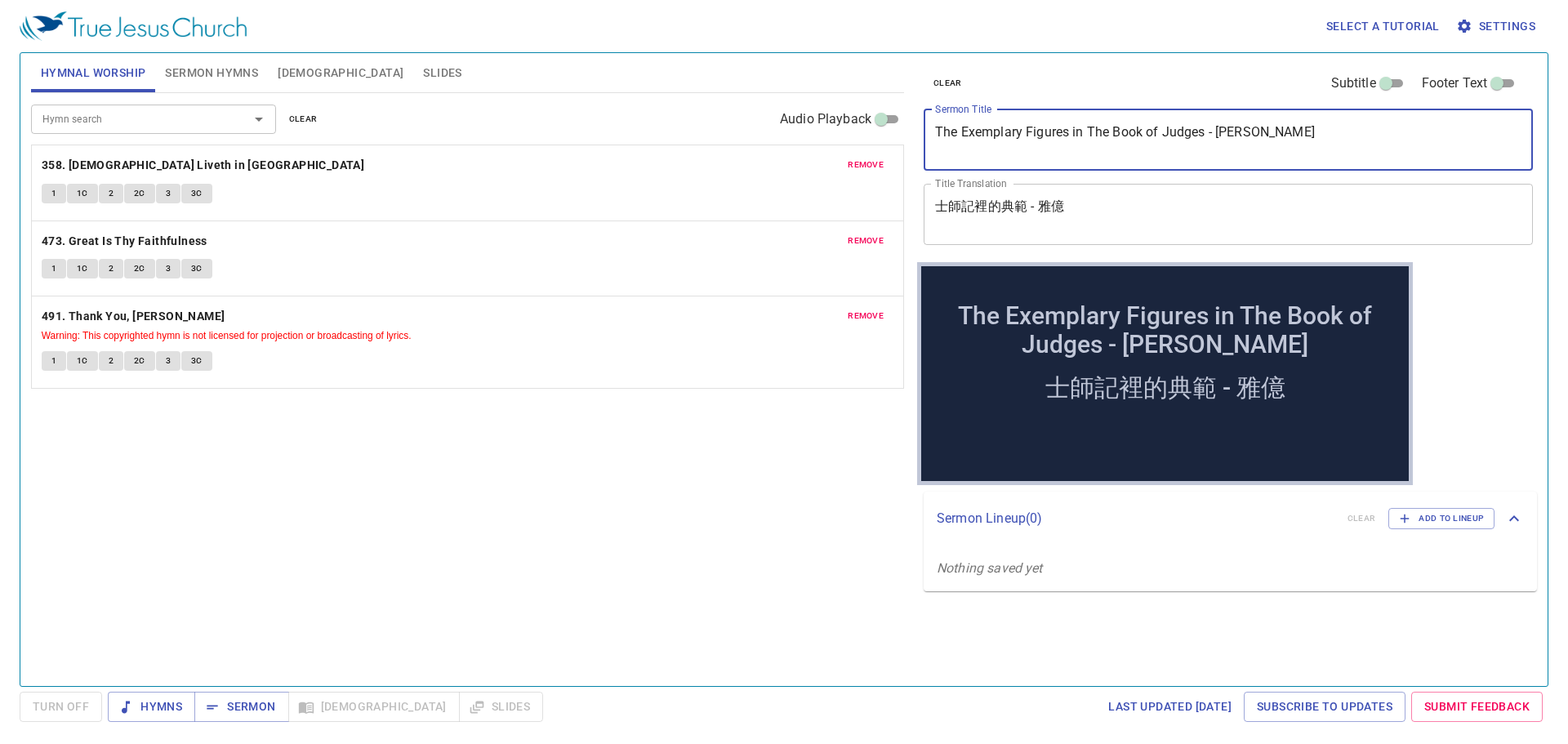
drag, startPoint x: 1289, startPoint y: 144, endPoint x: 656, endPoint y: 145, distance: 633.0
click at [656, 145] on div "Hymnal Worship Sermon Hymns [DEMOGRAPHIC_DATA] Slides Hymn search Hymn search c…" at bounding box center [784, 362] width 1520 height 633
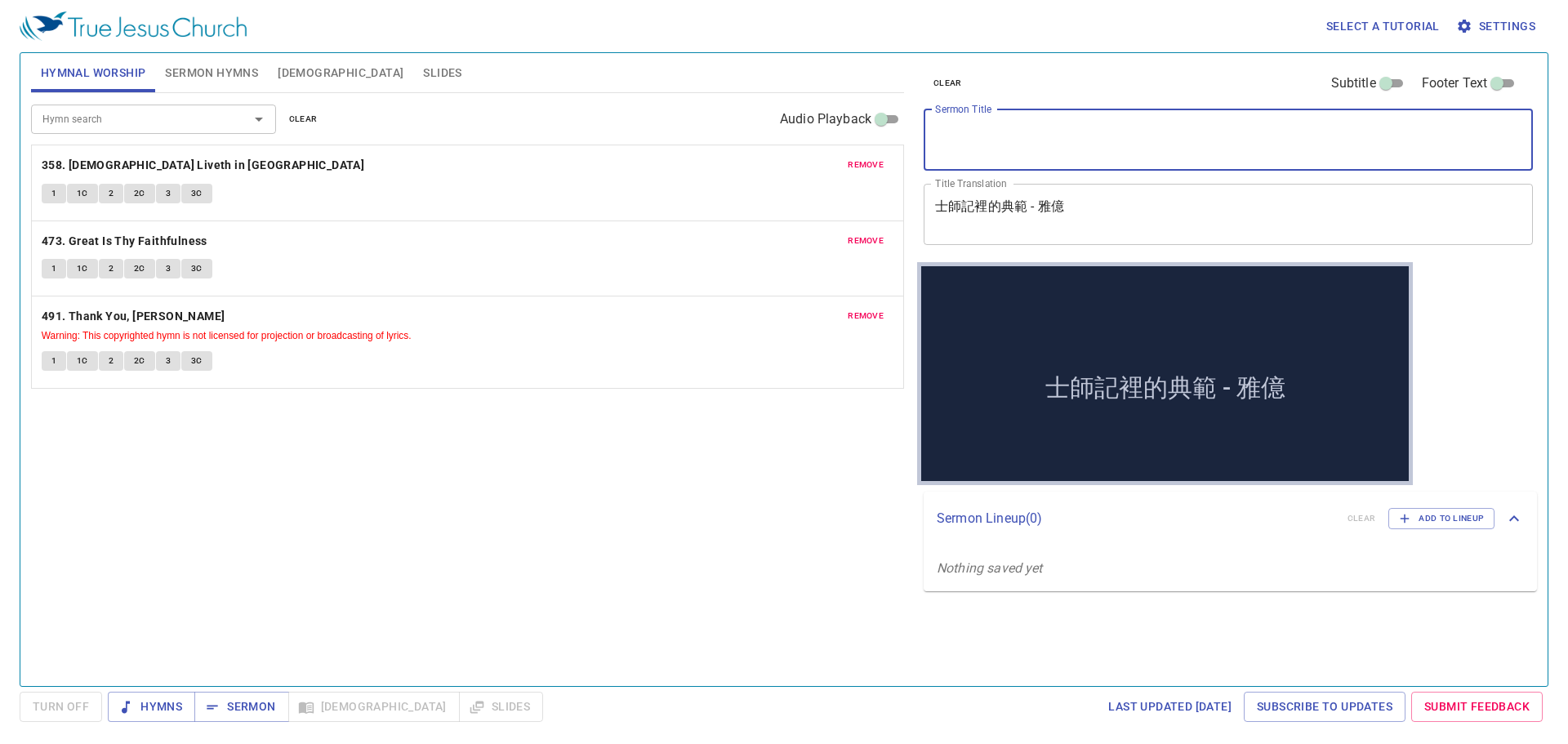
paste textarea "Our Faith is Not Blind"
type textarea "Our Faith is Not Blind"
click at [226, 75] on span "Sermon Hymns" at bounding box center [212, 73] width 93 height 20
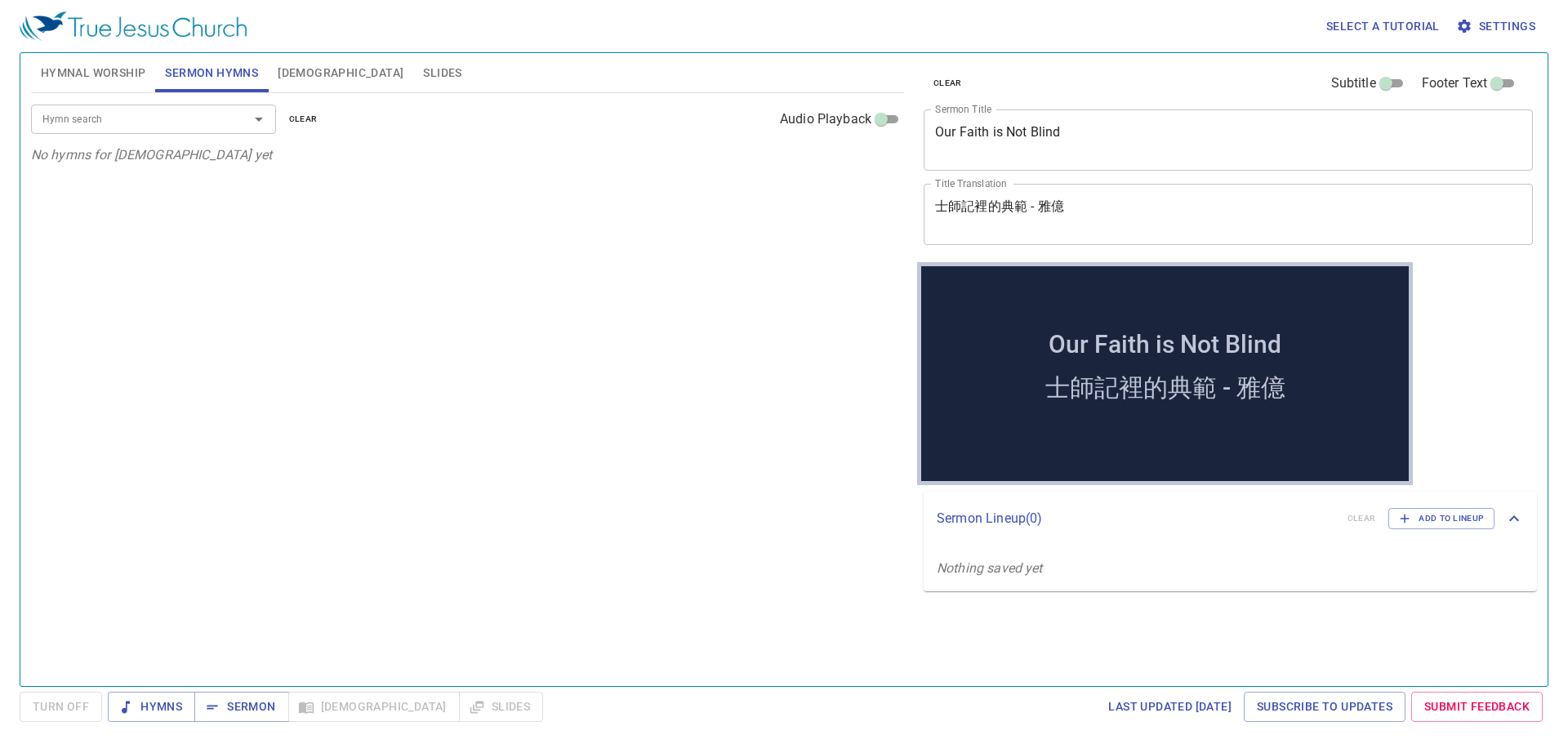
click at [125, 72] on span "Hymnal Worship" at bounding box center [93, 73] width 105 height 20
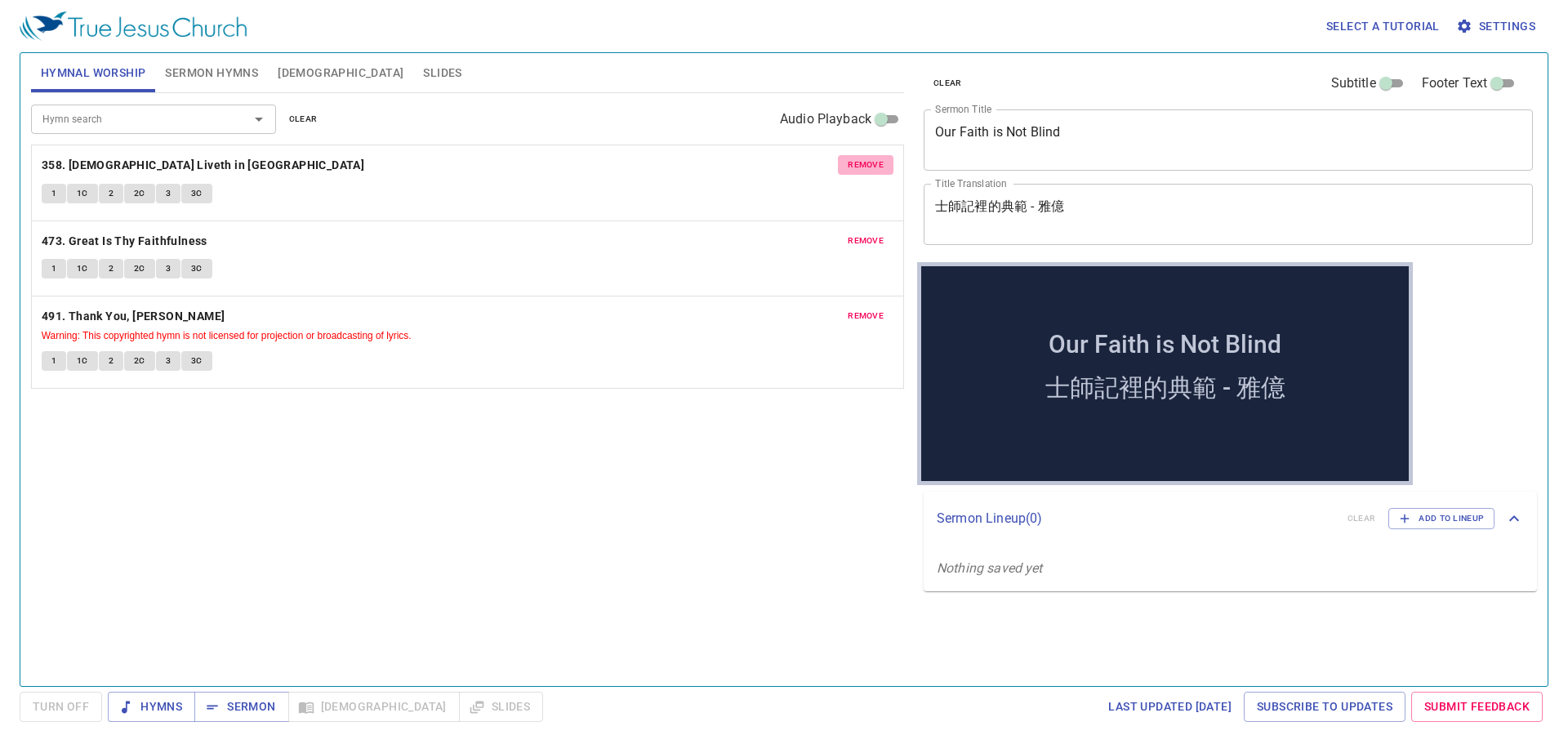
click at [870, 165] on span "remove" at bounding box center [865, 165] width 36 height 15
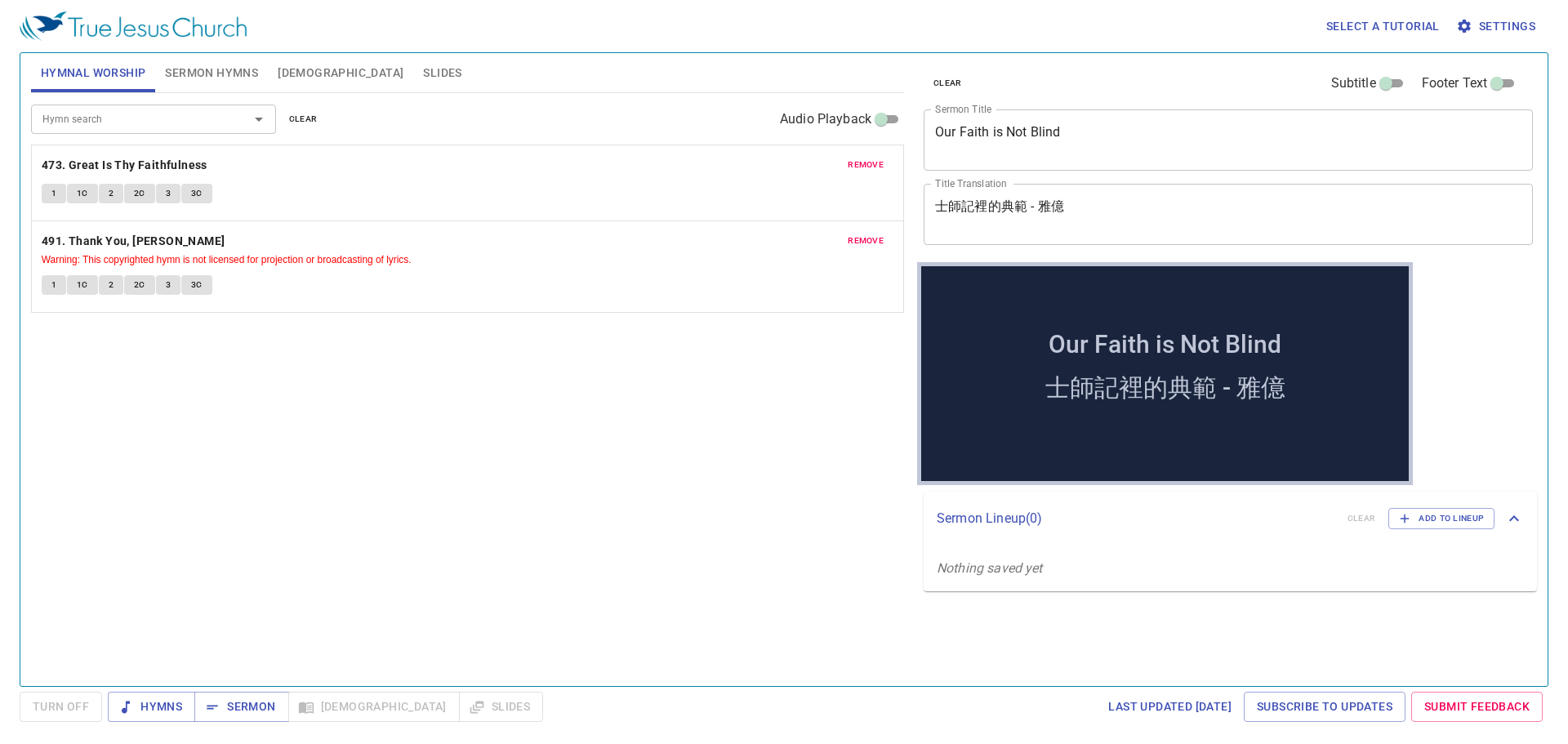
click at [870, 165] on span "remove" at bounding box center [865, 165] width 36 height 15
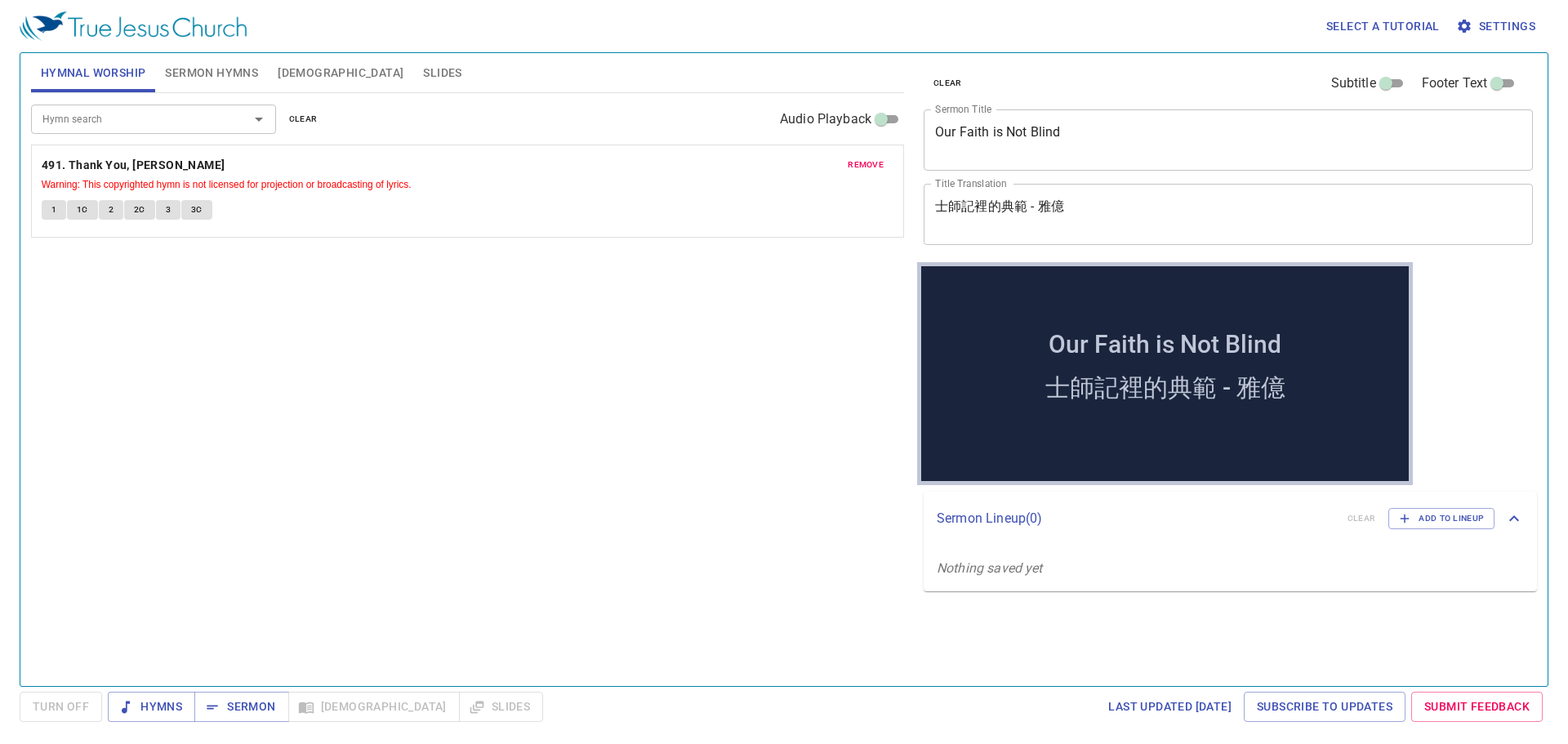
click at [870, 165] on span "remove" at bounding box center [865, 165] width 36 height 15
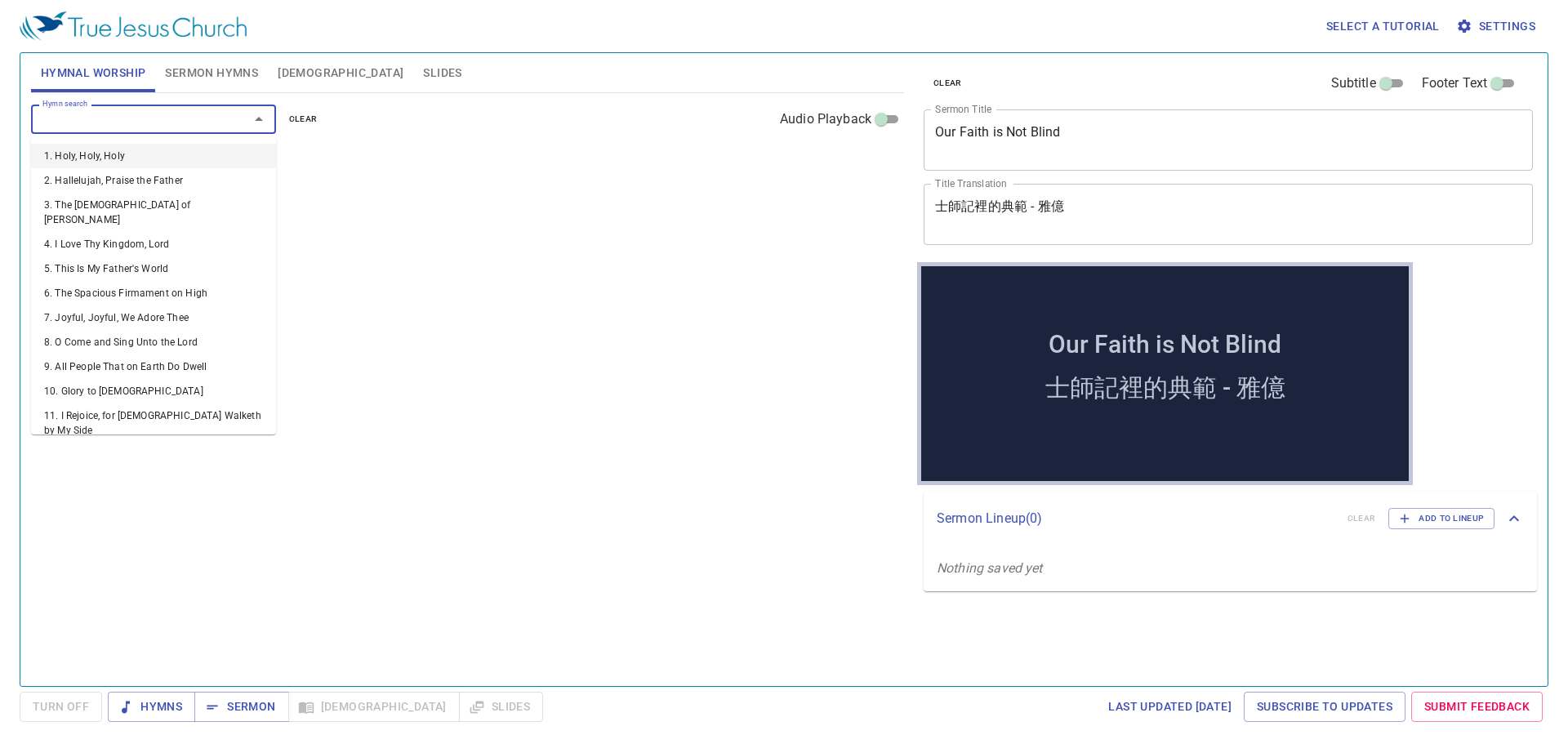
click at [205, 116] on input "Hymn search" at bounding box center [129, 119] width 187 height 19
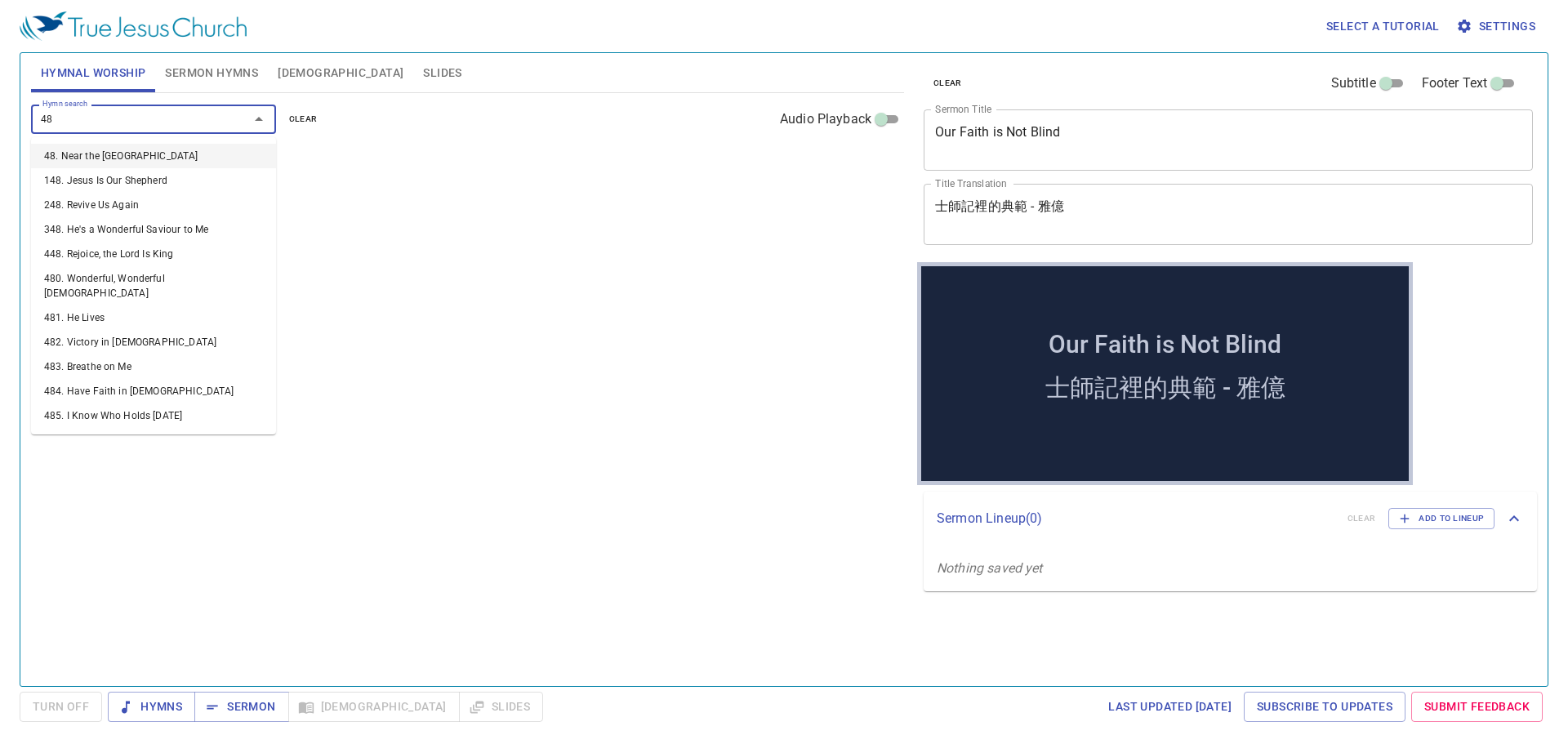
type input "484"
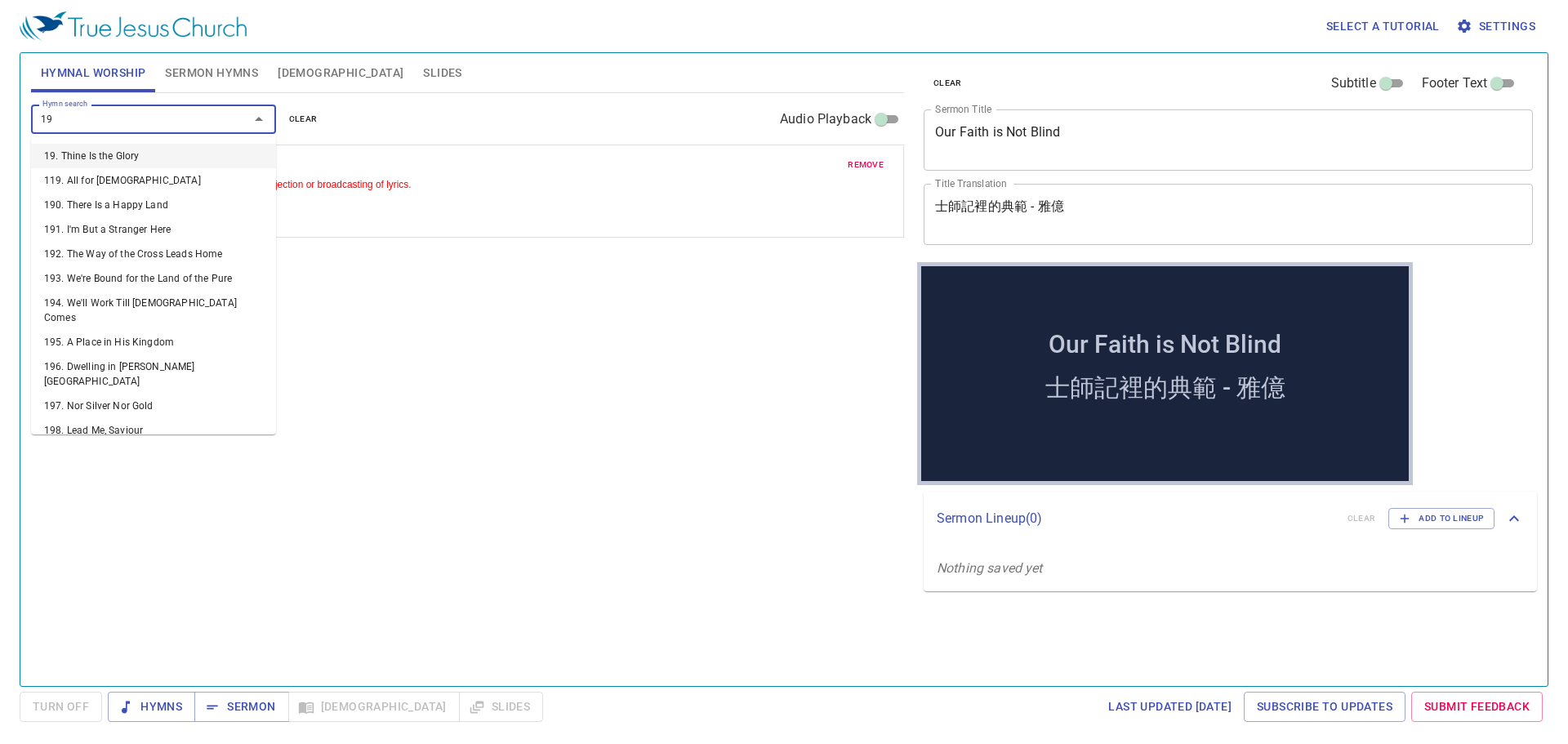
type input "199"
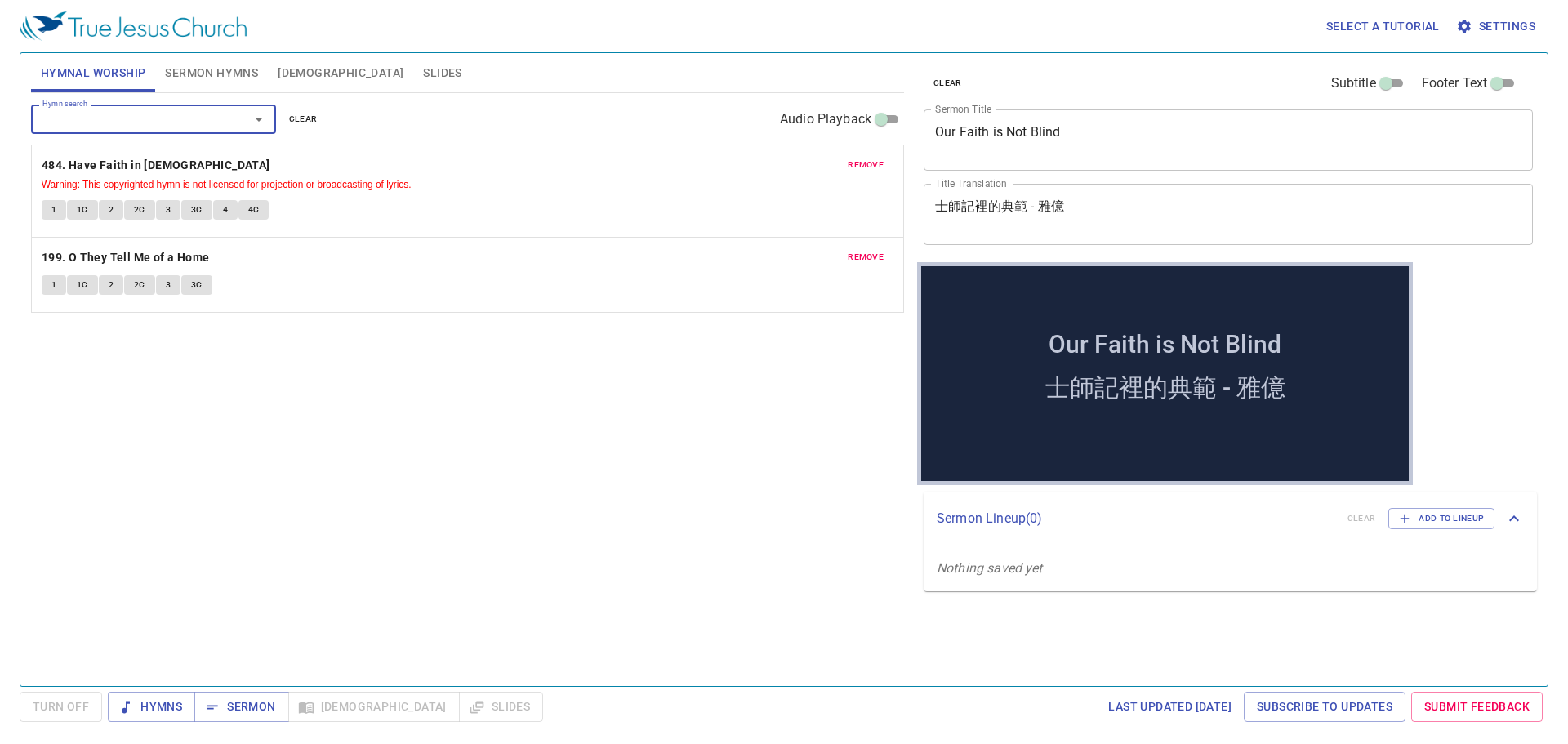
click at [861, 162] on span "remove" at bounding box center [865, 165] width 36 height 15
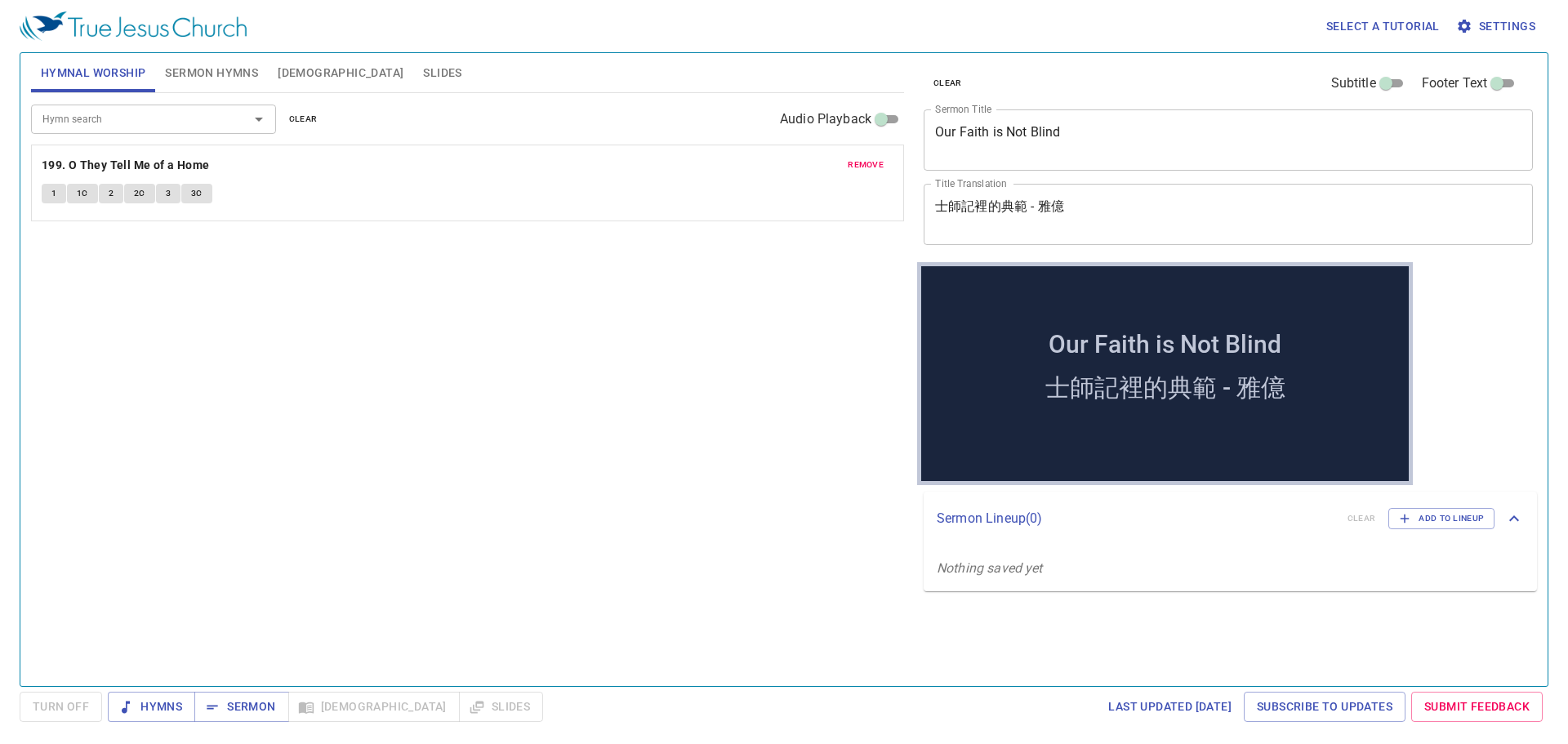
click at [861, 162] on span "remove" at bounding box center [865, 165] width 36 height 15
click at [154, 115] on input "Hymn search" at bounding box center [129, 119] width 187 height 19
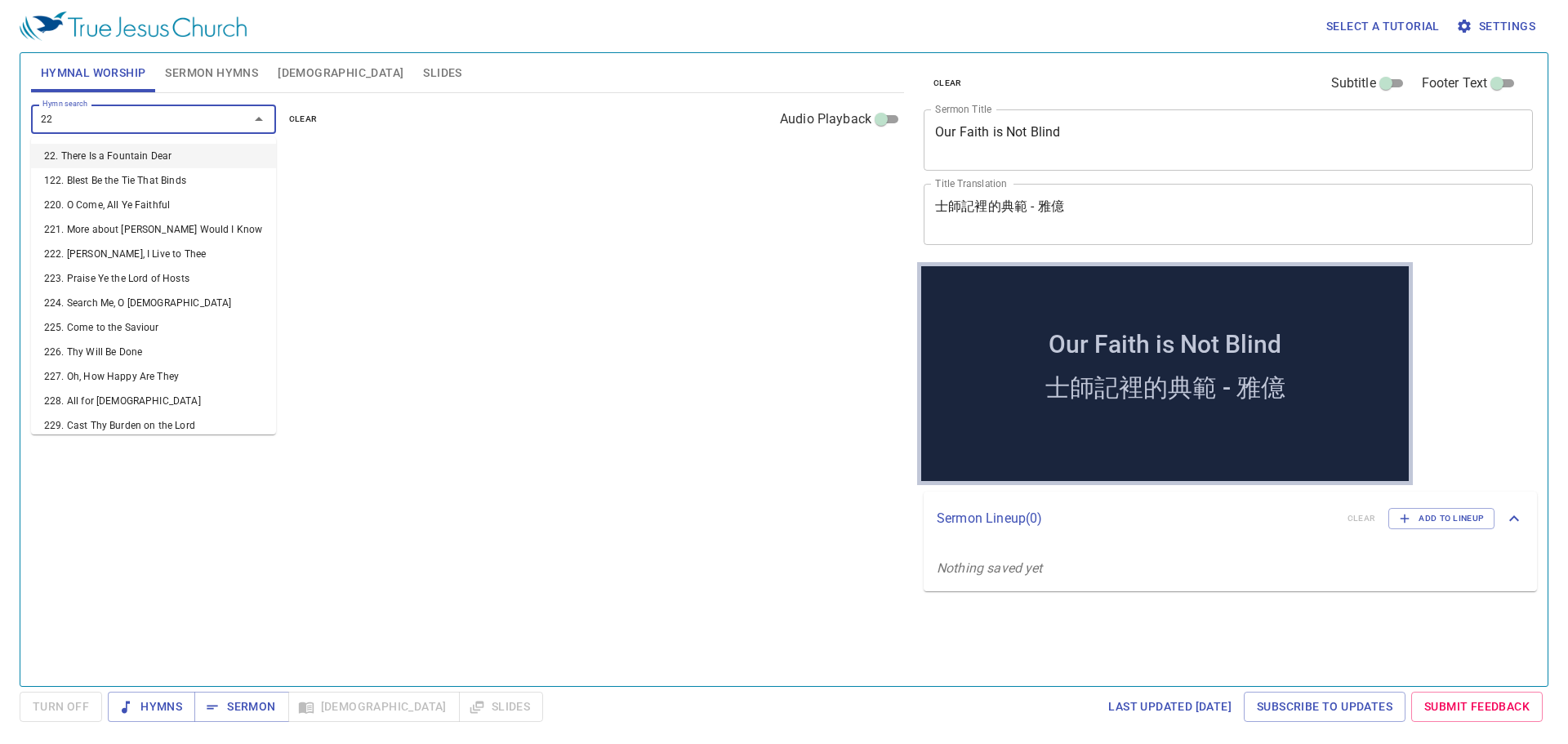
type input "225"
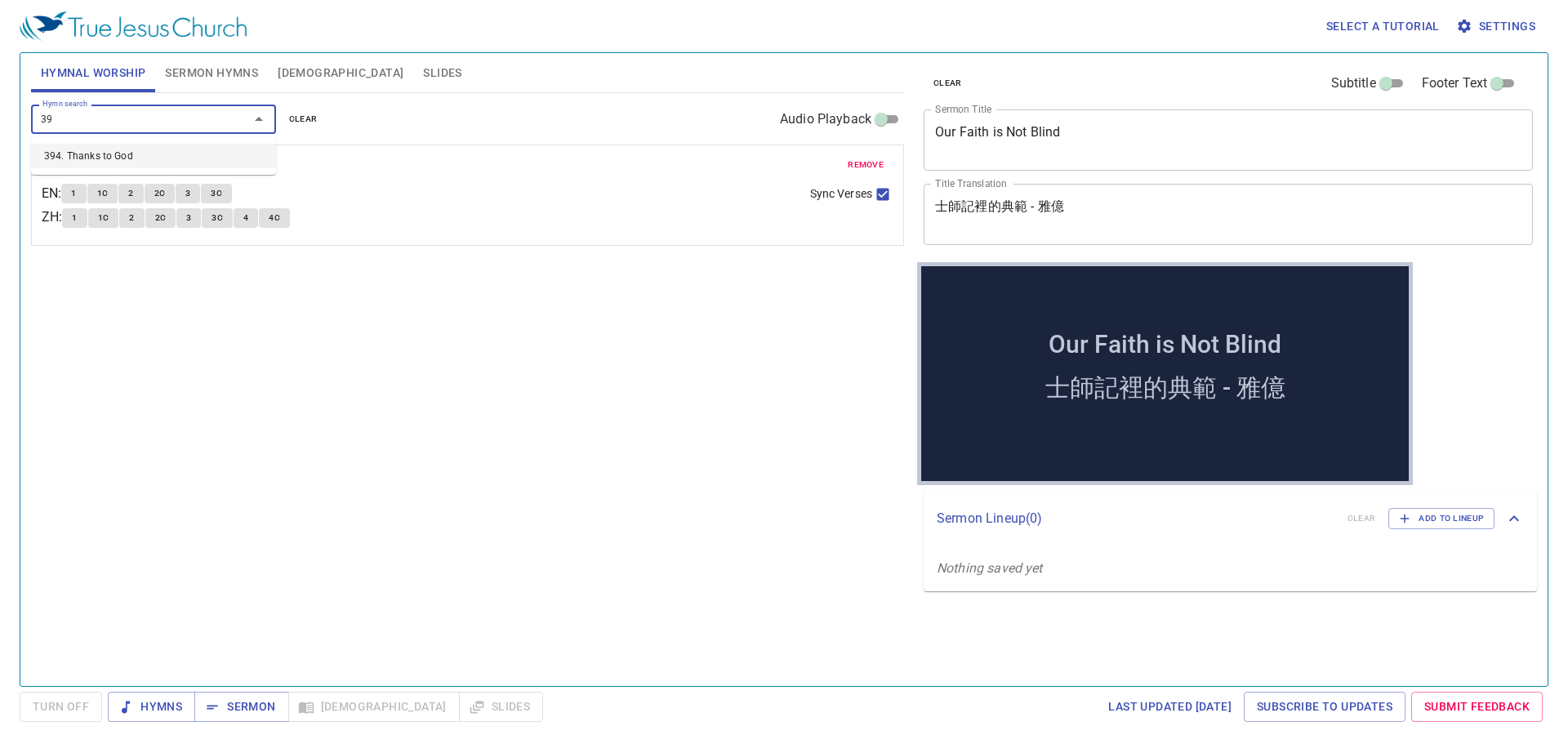
type input "394"
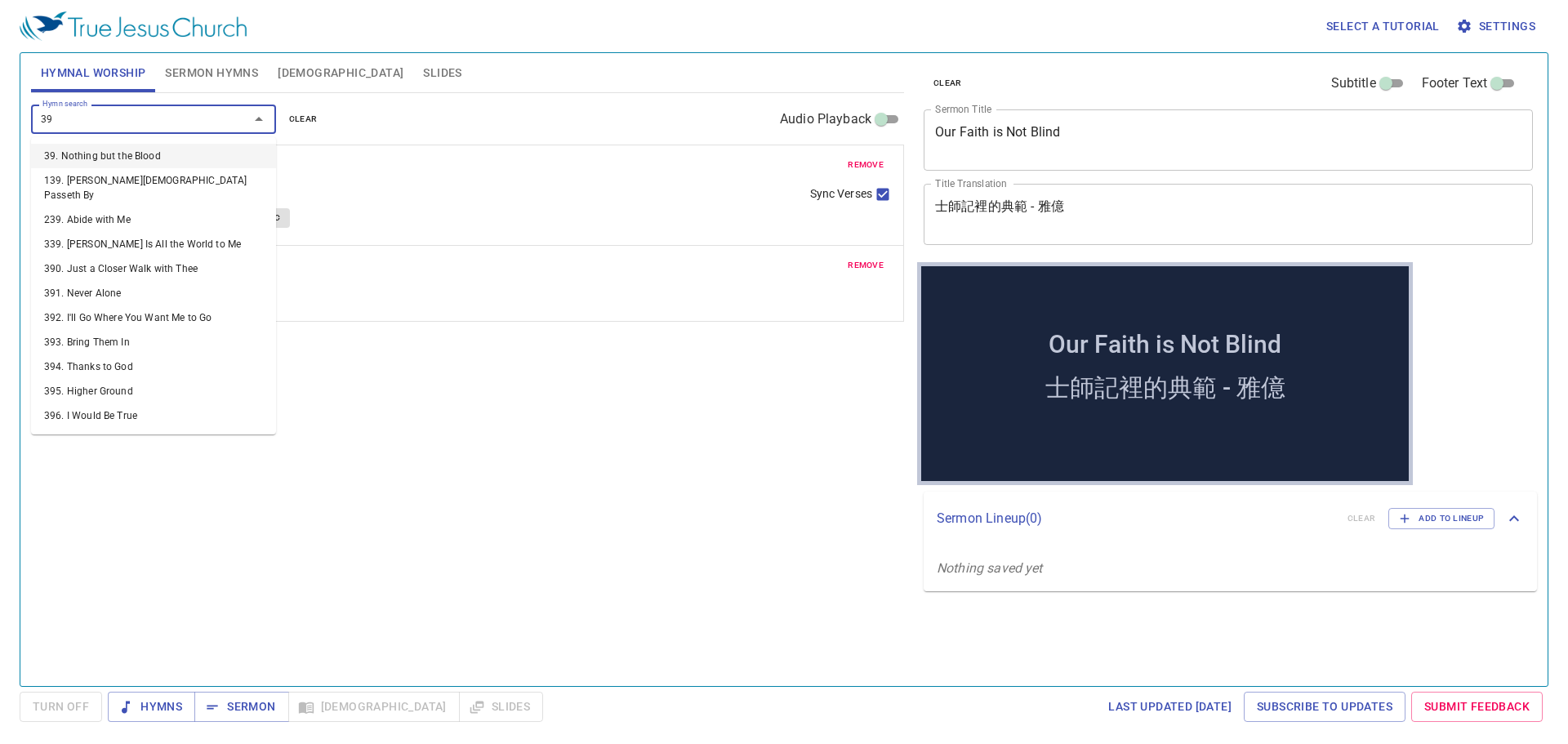
type input "395"
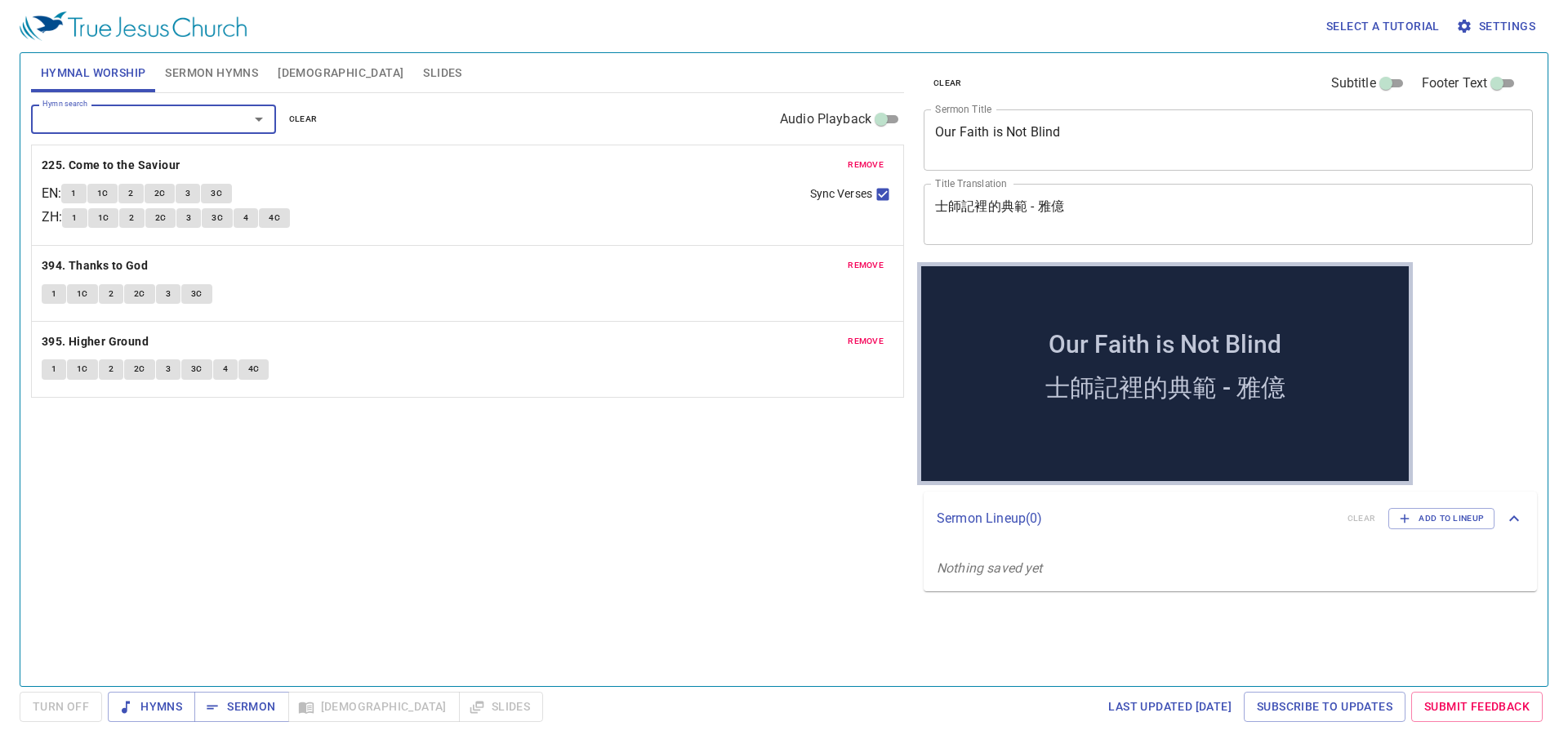
click at [216, 71] on span "Sermon Hymns" at bounding box center [212, 73] width 93 height 20
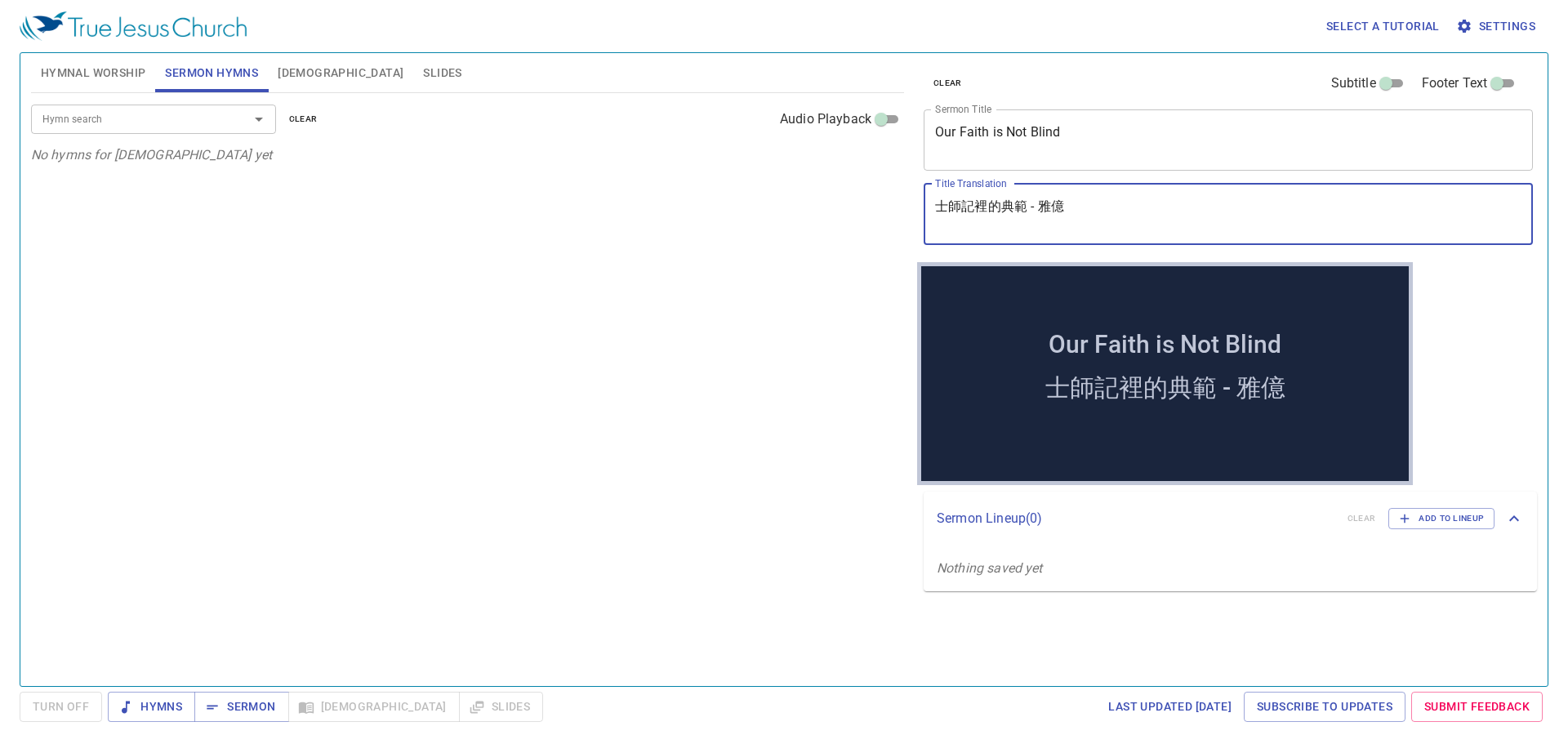
drag, startPoint x: 1072, startPoint y: 212, endPoint x: 872, endPoint y: 214, distance: 200.0
click at [872, 214] on div "Hymnal Worship Sermon Hymns Bible Slides Hymn search Hymn search clear Audio Pl…" at bounding box center [784, 362] width 1520 height 633
